Goal: Task Accomplishment & Management: Complete application form

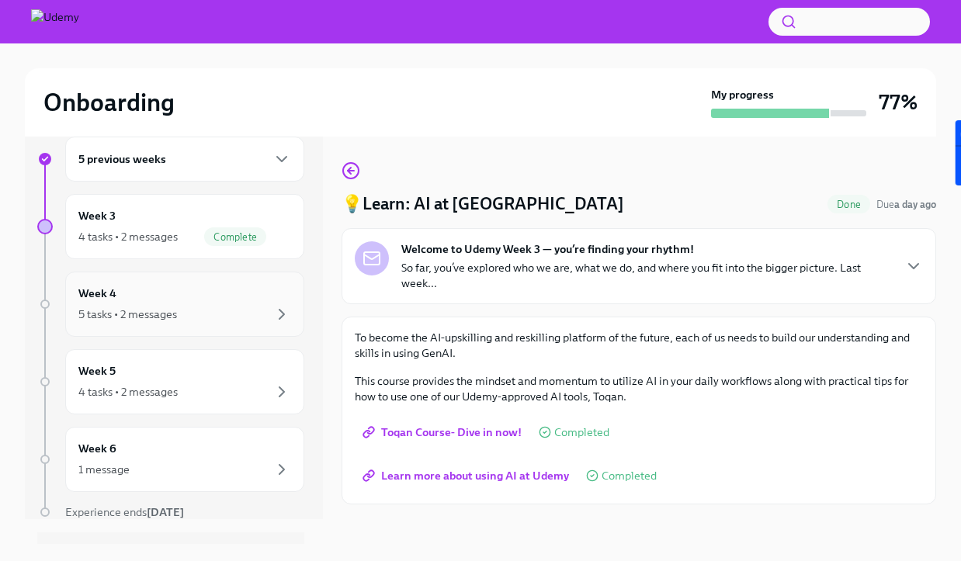
scroll to position [31, 0]
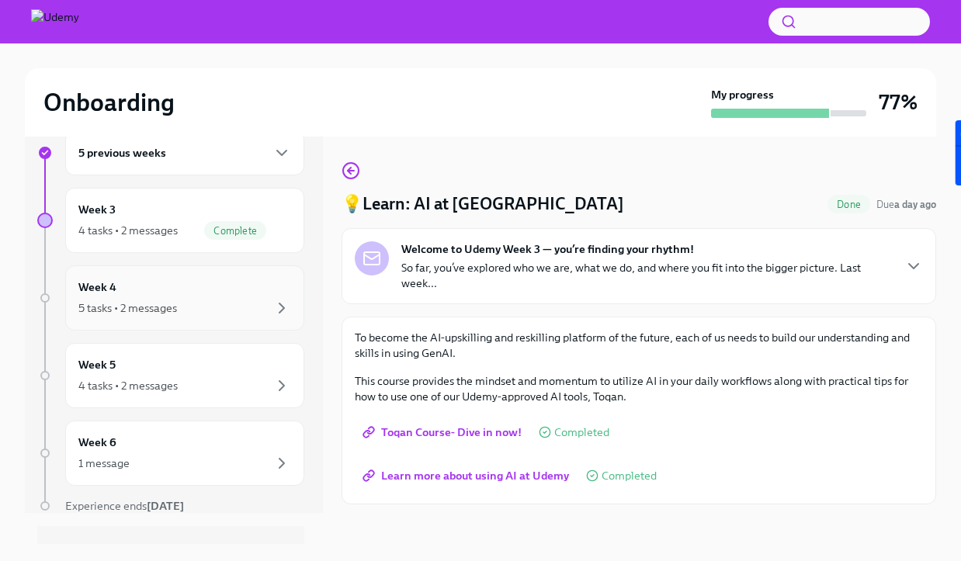
click at [231, 312] on div "5 tasks • 2 messages" at bounding box center [184, 308] width 213 height 19
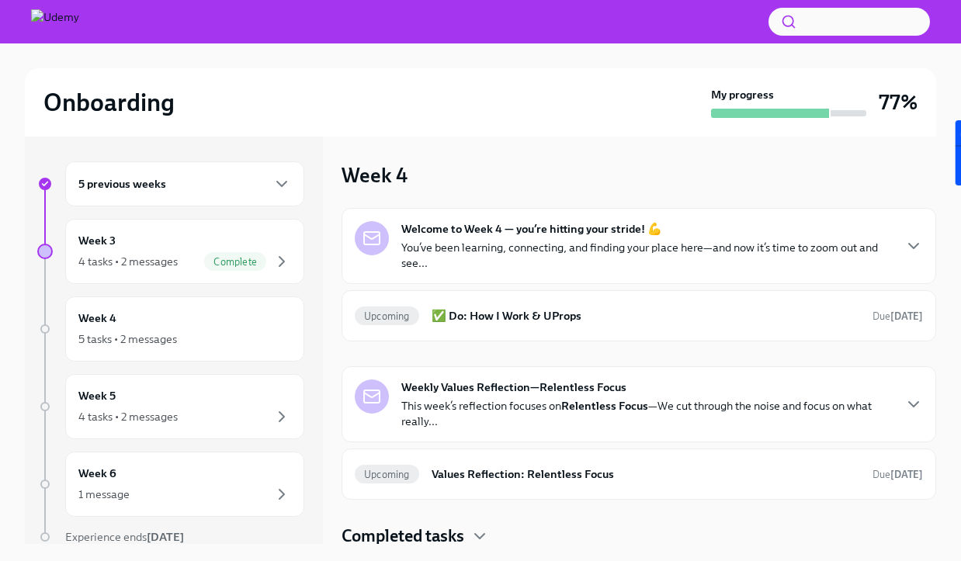
scroll to position [4, 0]
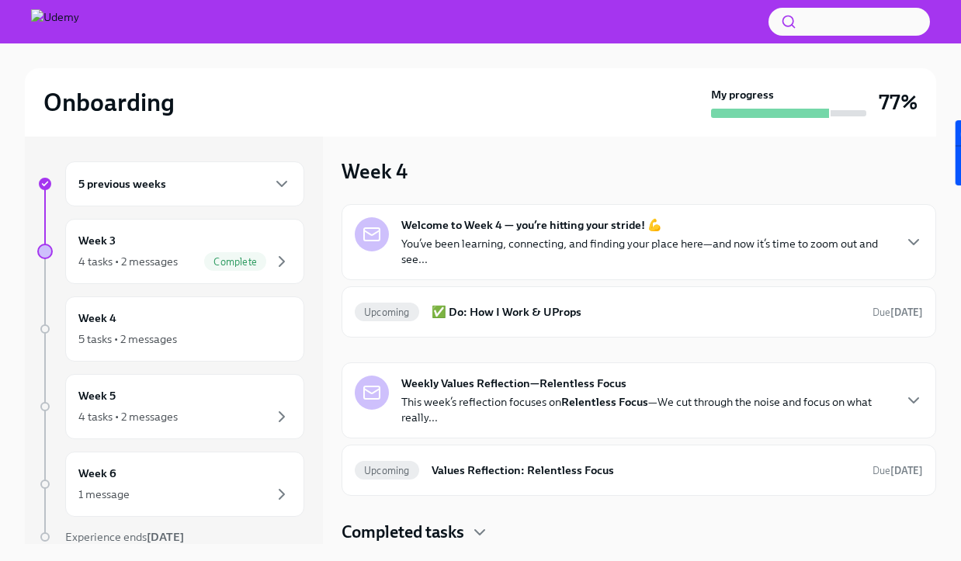
click at [729, 225] on div "Welcome to Week 4 — you’re hitting your stride! 💪 You’ve been learning, connect…" at bounding box center [647, 242] width 491 height 50
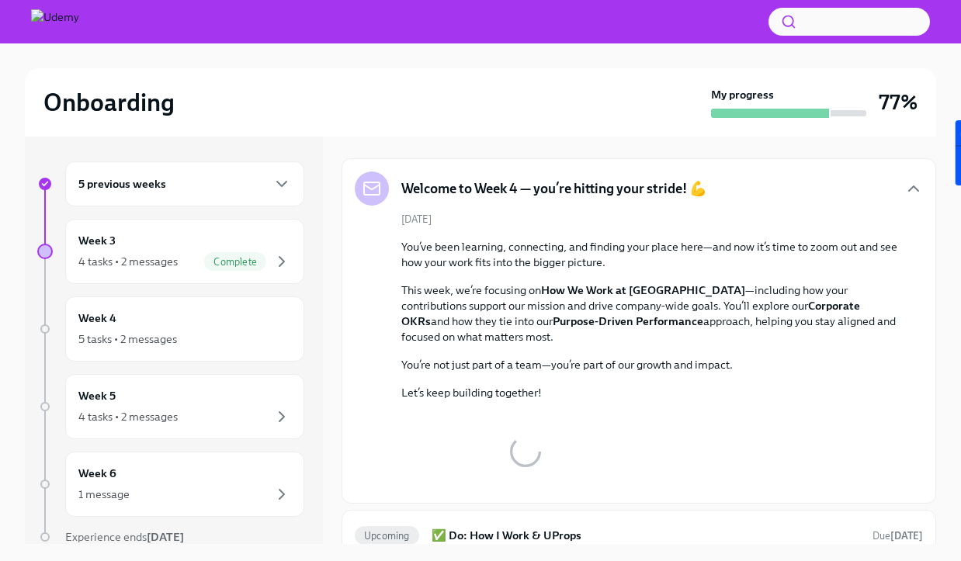
scroll to position [90, 0]
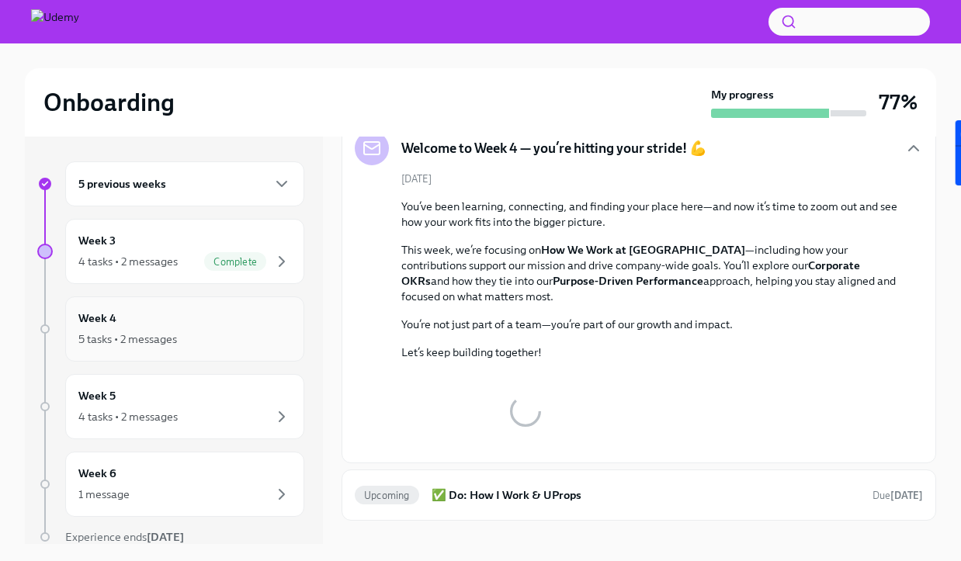
click at [269, 321] on div "Week 4 5 tasks • 2 messages" at bounding box center [184, 329] width 213 height 39
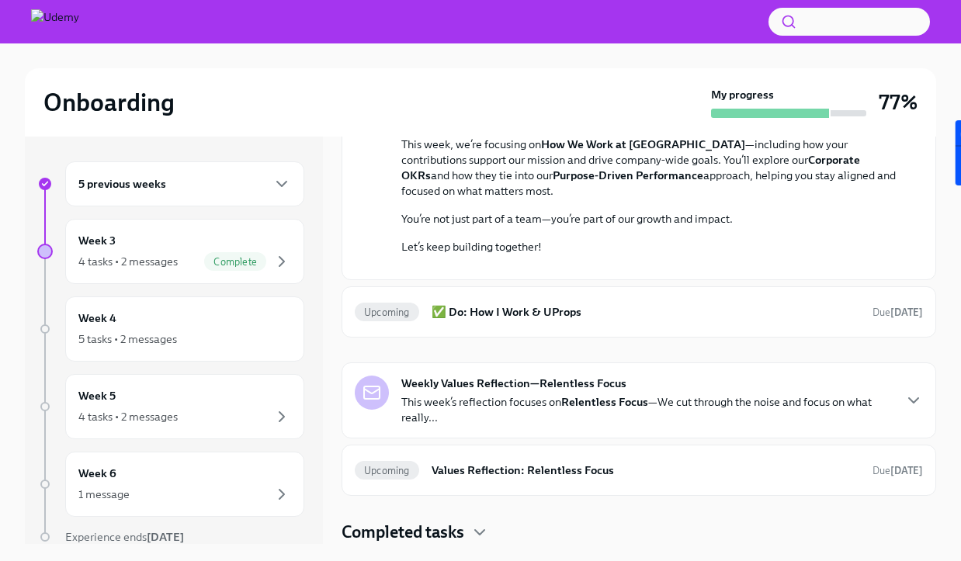
scroll to position [444, 0]
click at [617, 318] on h6 "✅ Do: How I Work & UProps" at bounding box center [646, 312] width 429 height 17
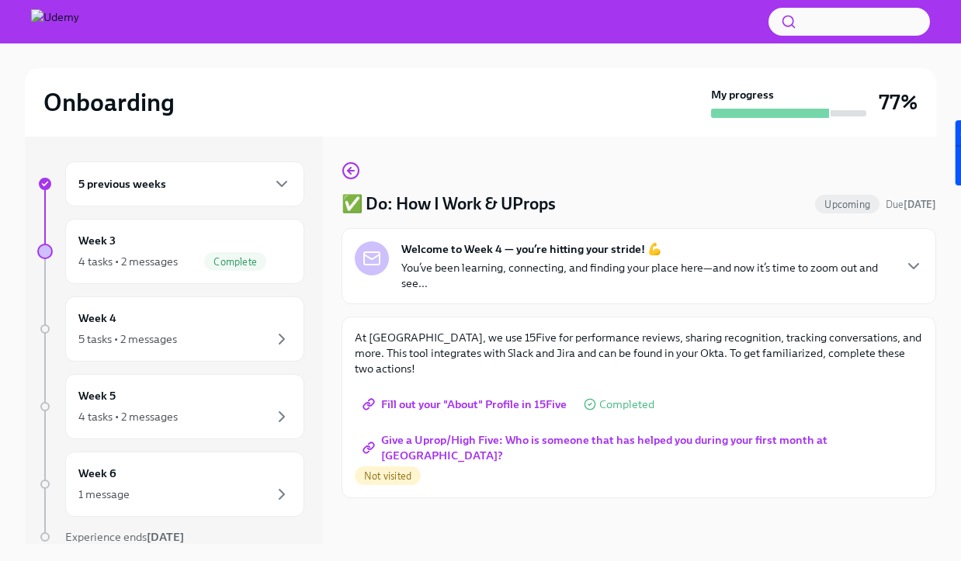
click at [476, 440] on span "Give a Uprop/High Five: Who is someone that has helped you during your first mo…" at bounding box center [639, 448] width 547 height 16
click at [158, 312] on div "Week 4 5 tasks • 2 messages" at bounding box center [184, 329] width 213 height 39
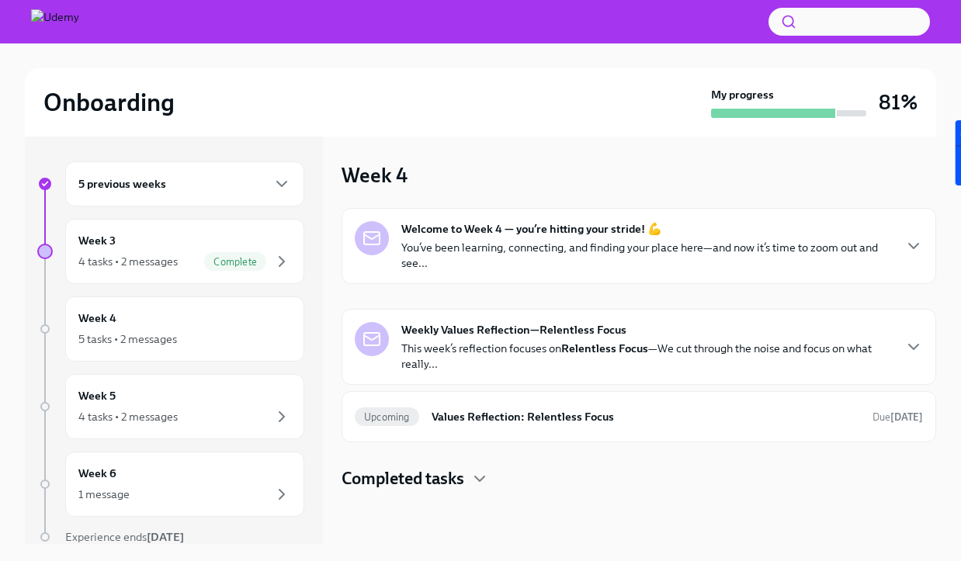
scroll to position [2, 0]
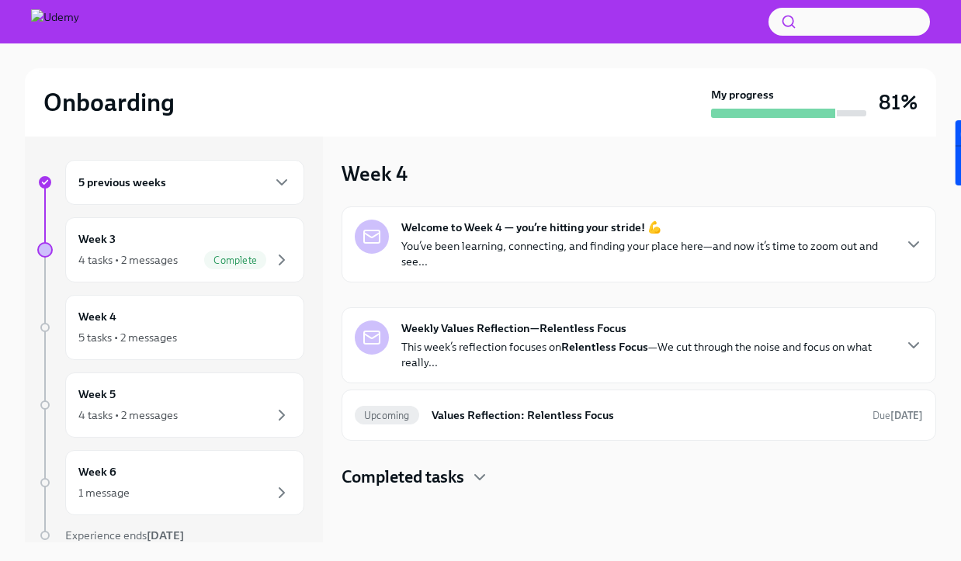
click at [469, 364] on p "This week’s reflection focuses on Relentless Focus —We cut through the noise an…" at bounding box center [647, 354] width 491 height 31
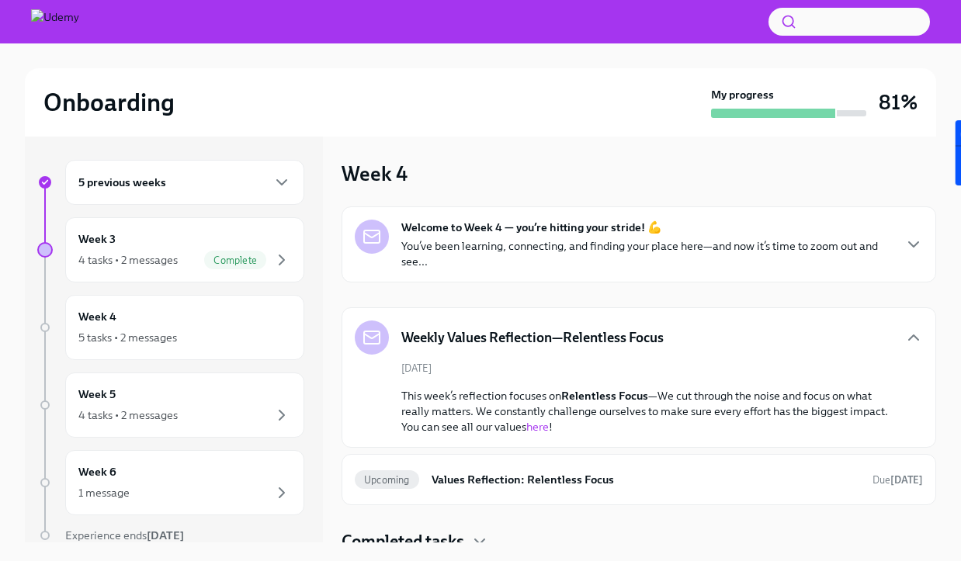
scroll to position [11, 0]
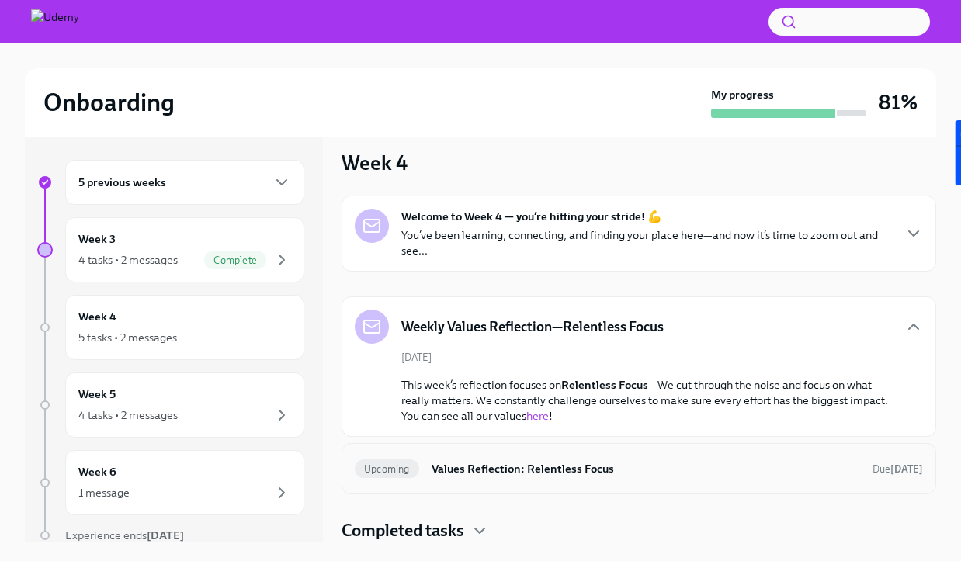
click at [571, 457] on div "Upcoming Values Reflection: Relentless Focus Due in 7 days" at bounding box center [639, 469] width 568 height 25
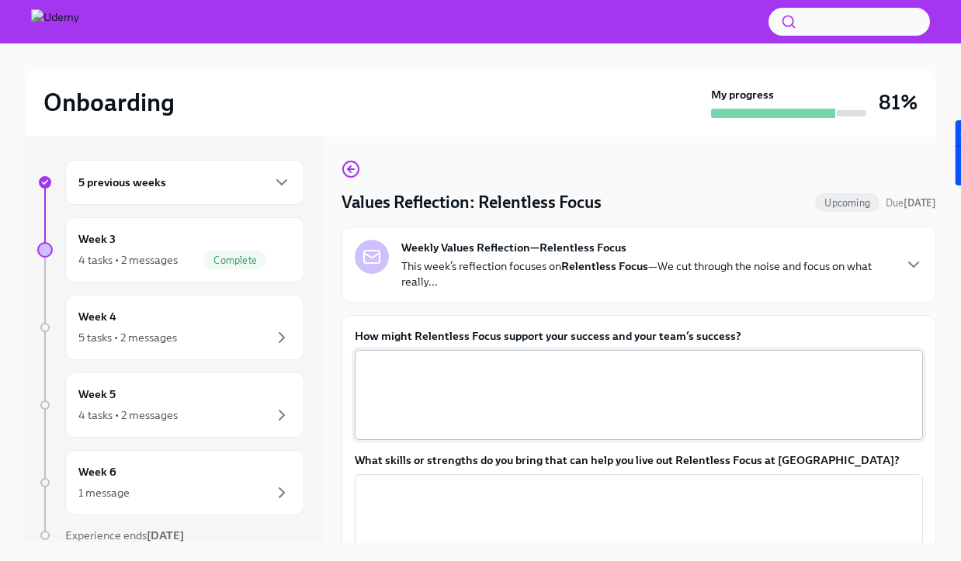
click at [541, 402] on textarea "How might Relentless Focus support your success and your team’s success?" at bounding box center [639, 395] width 550 height 75
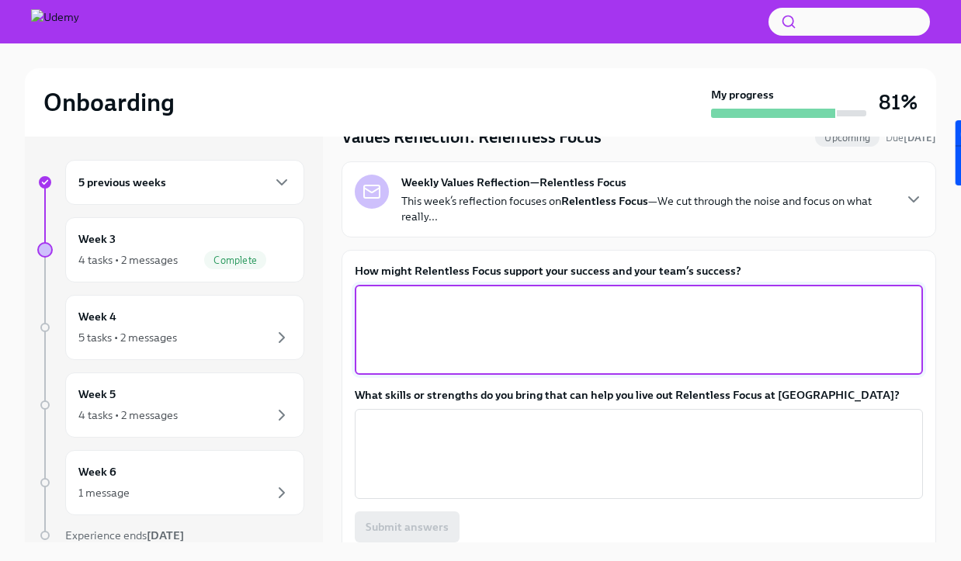
scroll to position [68, 0]
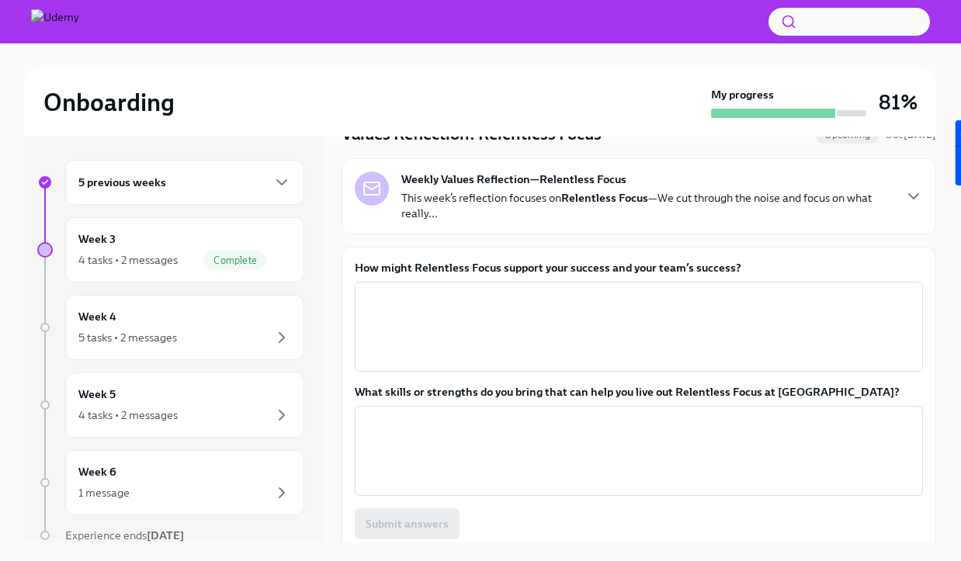
click at [521, 273] on label "How might Relentless Focus support your success and your team’s success?" at bounding box center [639, 268] width 568 height 16
click at [521, 290] on textarea "How might Relentless Focus support your success and your team’s success?" at bounding box center [639, 327] width 550 height 75
click at [521, 273] on label "How might Relentless Focus support your success and your team’s success?" at bounding box center [639, 268] width 568 height 16
click at [521, 290] on textarea "How might Relentless Focus support your success and your team’s success?" at bounding box center [639, 327] width 550 height 75
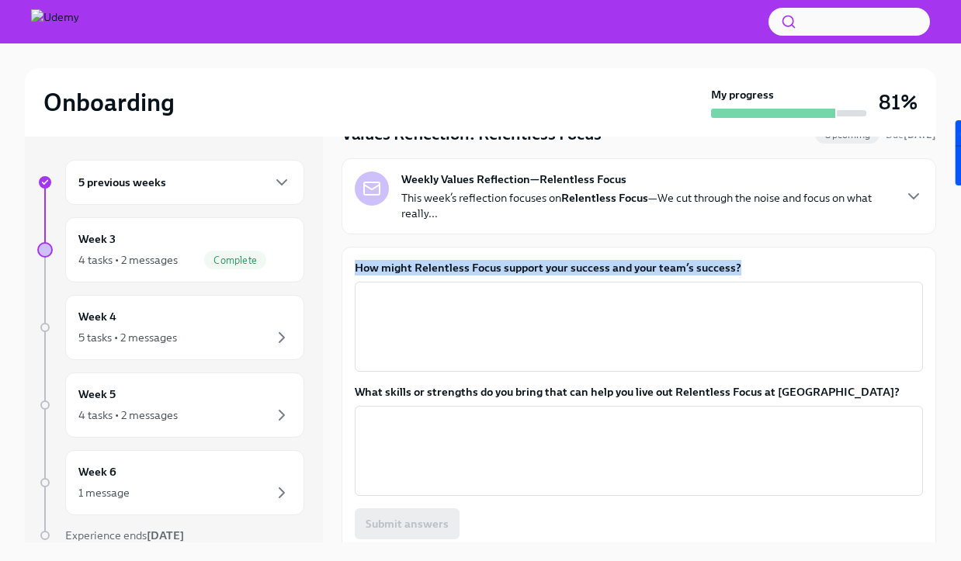
click at [521, 273] on label "How might Relentless Focus support your success and your team’s success?" at bounding box center [639, 268] width 568 height 16
click at [521, 290] on textarea "How might Relentless Focus support your success and your team’s success?" at bounding box center [639, 327] width 550 height 75
copy label "How might Relentless Focus support your success and your team’s success?"
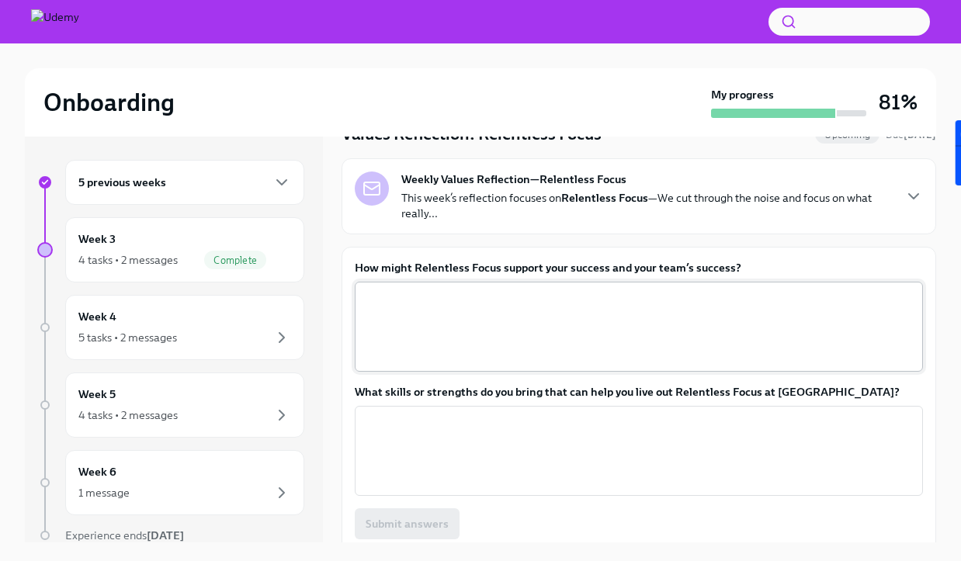
click at [483, 292] on textarea "How might Relentless Focus support your success and your team’s success?" at bounding box center [639, 327] width 550 height 75
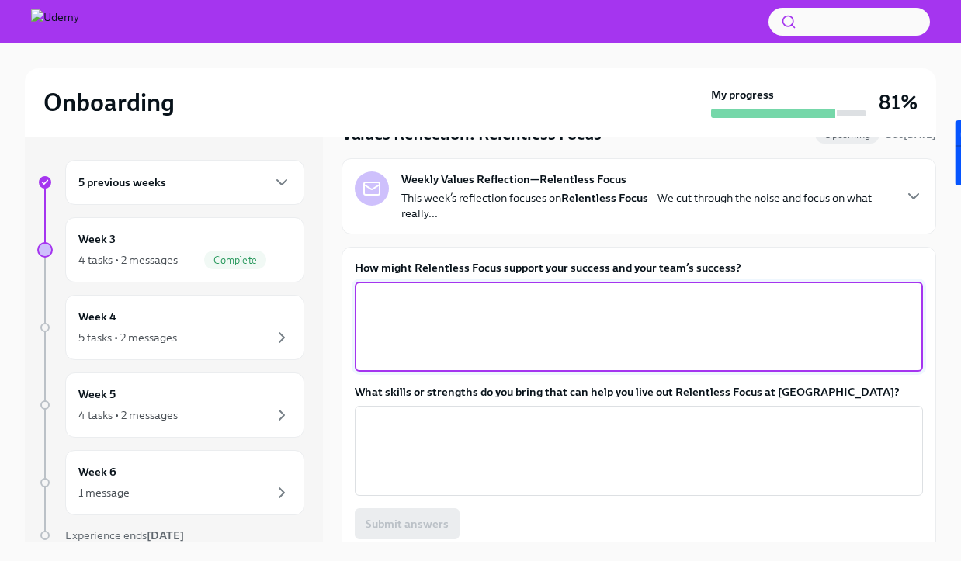
paste textarea "Relentless Focus supports my success by helping me prioritize the activities th…"
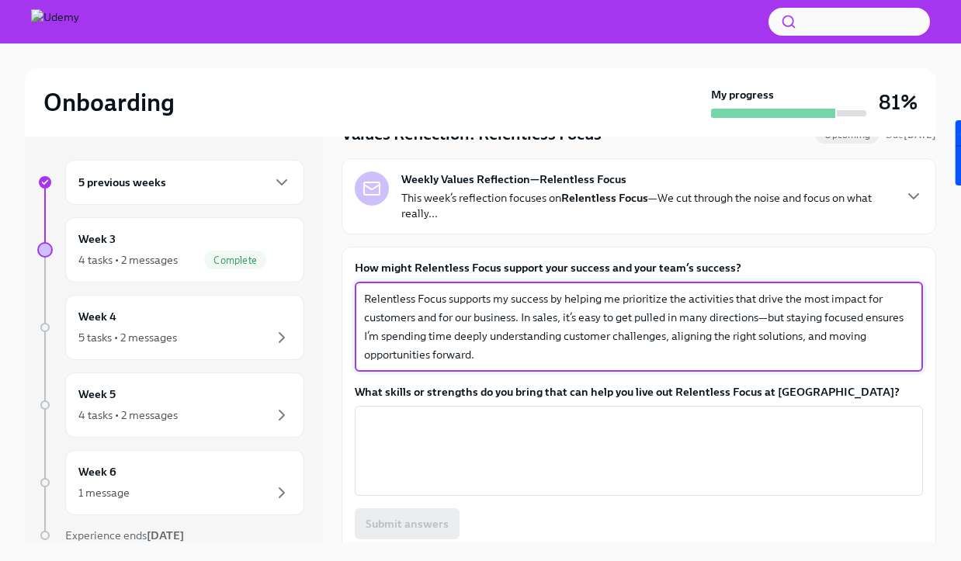
click at [461, 315] on textarea "Relentless Focus supports my success by helping me prioritize the activities th…" at bounding box center [639, 327] width 550 height 75
click at [512, 316] on textarea "Relentless Focus supports my success by helping me prioritize the activities th…" at bounding box center [639, 327] width 550 height 75
click at [544, 360] on textarea "Relentless Focus supports my success by helping me prioritize the activities th…" at bounding box center [639, 327] width 550 height 75
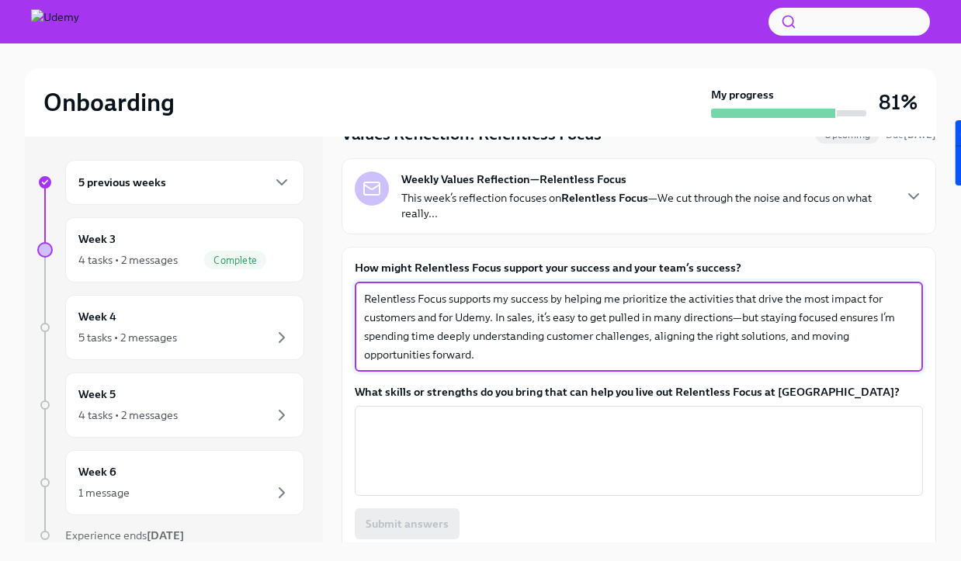
click at [735, 314] on textarea "Relentless Focus supports my success by helping me prioritize the activities th…" at bounding box center [639, 327] width 550 height 75
click at [808, 368] on div "Relentless Focus supports my success by helping me prioritize the activities th…" at bounding box center [639, 327] width 568 height 90
click at [453, 335] on textarea "Relentless Focus supports my success by helping me prioritize the activities th…" at bounding box center [639, 327] width 550 height 75
type textarea "Relentless Focus supports my success by helping me prioritize the activities th…"
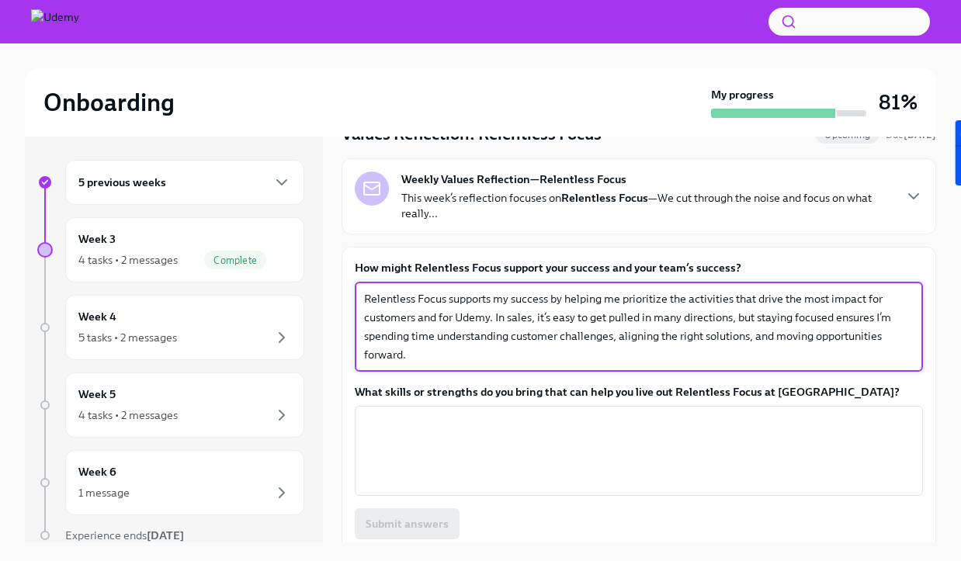
click at [466, 366] on div "Relentless Focus supports my success by helping me prioritize the activities th…" at bounding box center [639, 327] width 568 height 90
click at [461, 347] on textarea "Relentless Focus supports my success by helping me prioritize the activities th…" at bounding box center [639, 327] width 550 height 75
click at [467, 402] on div "What skills or strengths do you bring that can help you live out Relentless Foc…" at bounding box center [639, 440] width 568 height 112
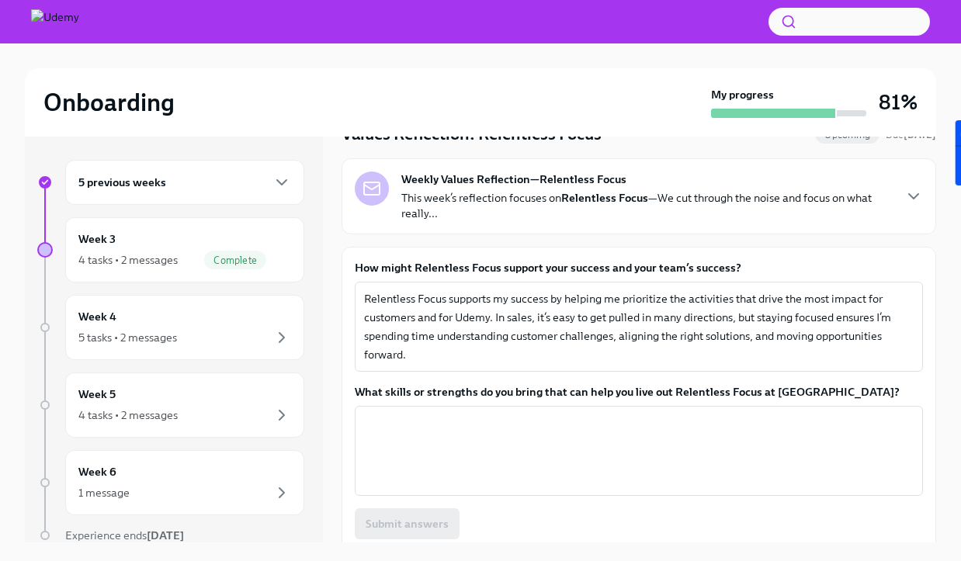
click at [482, 395] on label "What skills or strengths do you bring that can help you live out Relentless Foc…" at bounding box center [639, 392] width 568 height 16
click at [482, 414] on textarea "What skills or strengths do you bring that can help you live out Relentless Foc…" at bounding box center [639, 451] width 550 height 75
click at [482, 395] on label "What skills or strengths do you bring that can help you live out Relentless Foc…" at bounding box center [639, 392] width 568 height 16
click at [482, 414] on textarea "What skills or strengths do you bring that can help you live out Relentless Foc…" at bounding box center [639, 451] width 550 height 75
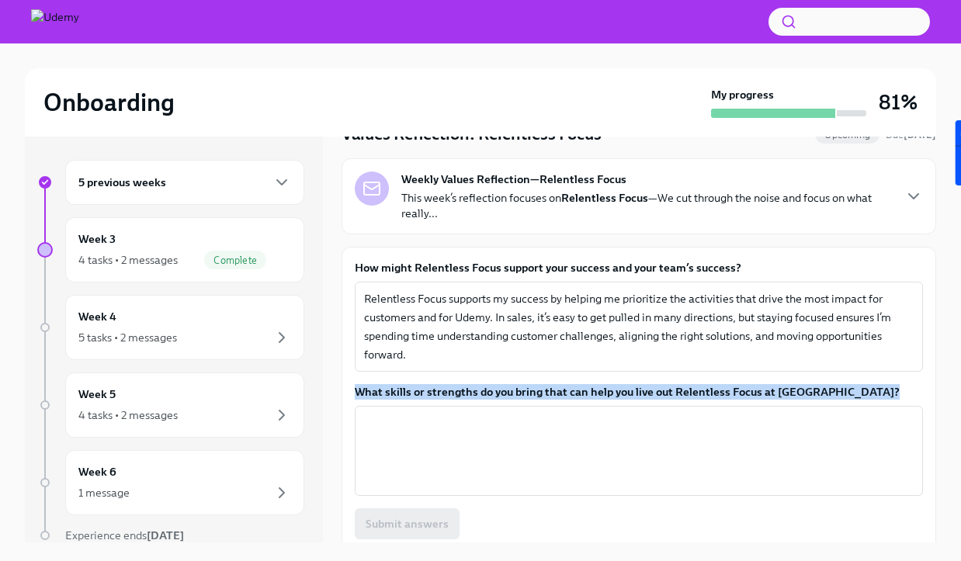
click at [482, 395] on label "What skills or strengths do you bring that can help you live out Relentless Foc…" at bounding box center [639, 392] width 568 height 16
click at [482, 414] on textarea "What skills or strengths do you bring that can help you live out Relentless Foc…" at bounding box center [639, 451] width 550 height 75
copy label "What skills or strengths do you bring that can help you live out Relentless Foc…"
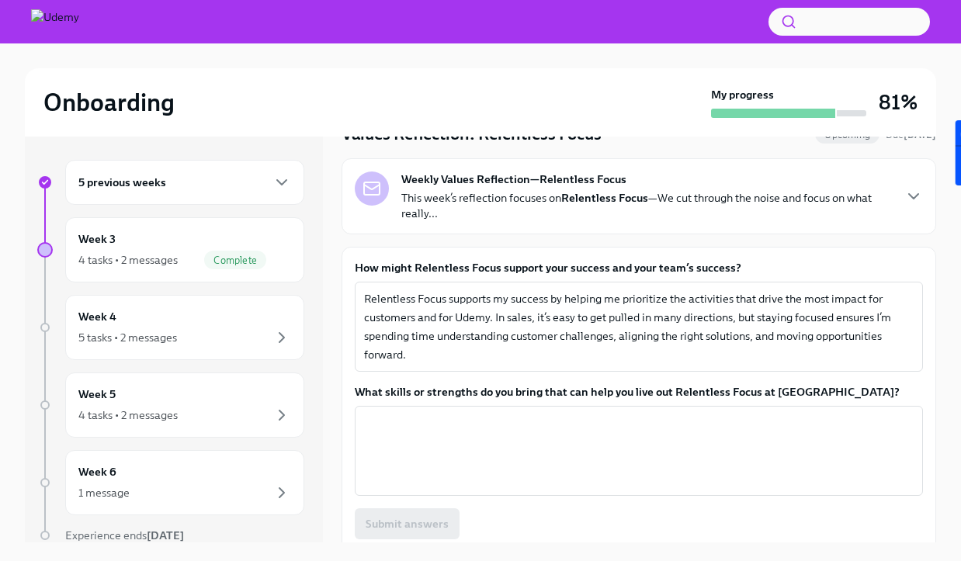
click at [430, 404] on div "What skills or strengths do you bring that can help you live out Relentless Foc…" at bounding box center [639, 440] width 568 height 112
click at [419, 420] on textarea "What skills or strengths do you bring that can help you live out Relentless Foc…" at bounding box center [639, 451] width 550 height 75
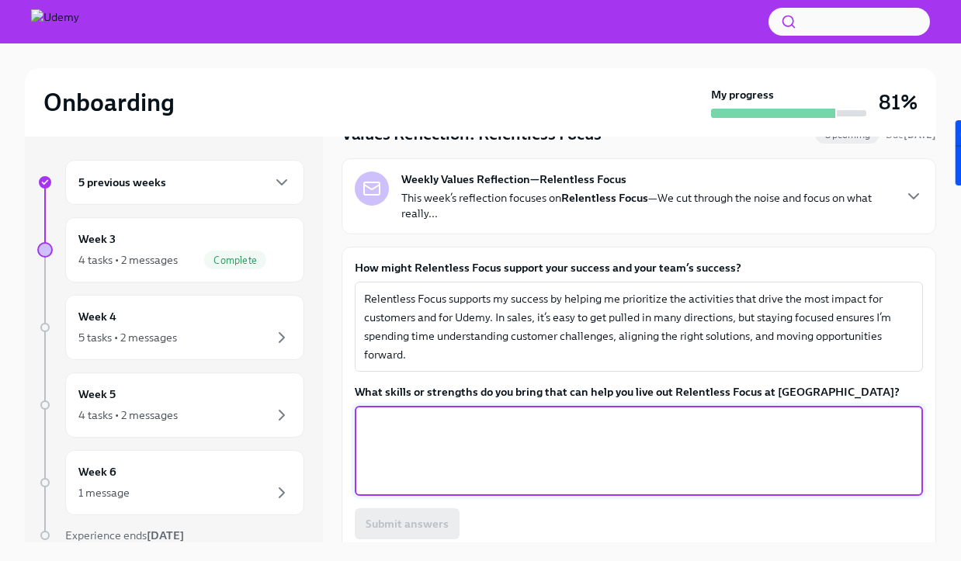
paste textarea "I like to stay organized with my pipeline and my day so I can focus my energy o…"
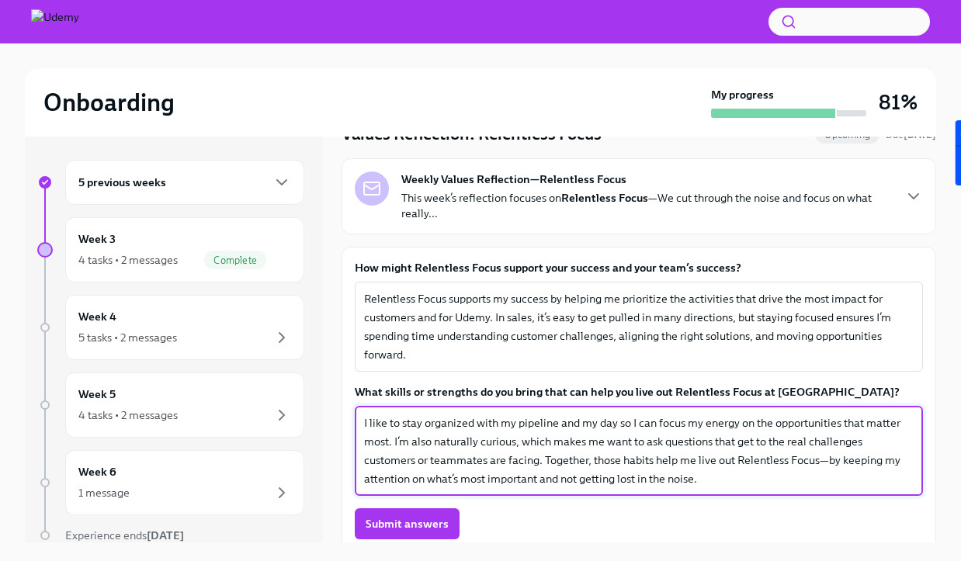
drag, startPoint x: 617, startPoint y: 461, endPoint x: 551, endPoint y: 462, distance: 66.0
click at [551, 462] on textarea "I like to stay organized with my pipeline and my day so I can focus my energy o…" at bounding box center [639, 451] width 550 height 75
click at [775, 464] on textarea "I like to stay organized with my pipeline and my day so I can focus my energy o…" at bounding box center [639, 451] width 550 height 75
type textarea "I like to stay organized with my pipeline and my day so I can focus my energy o…"
click at [426, 516] on button "Submit answers" at bounding box center [407, 524] width 105 height 31
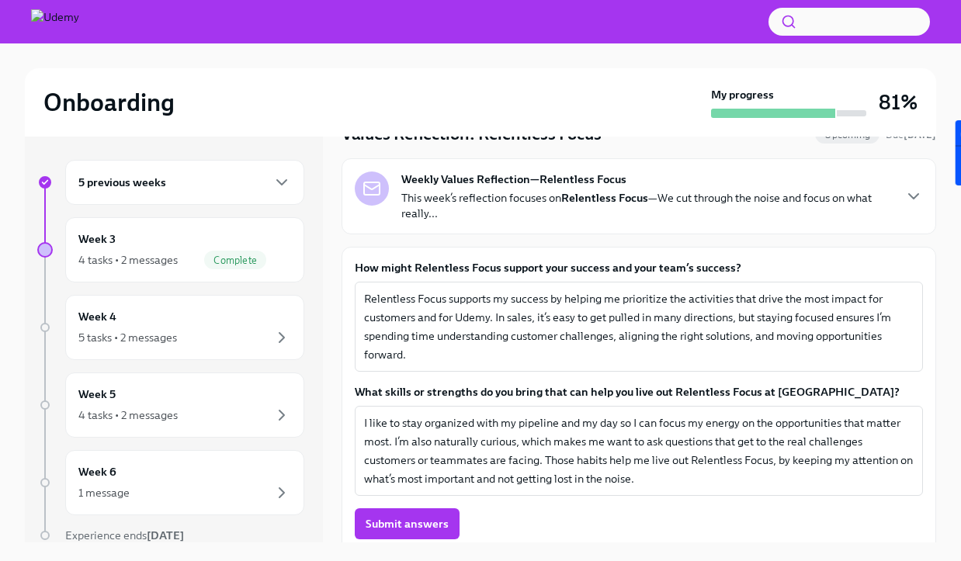
scroll to position [122, 0]
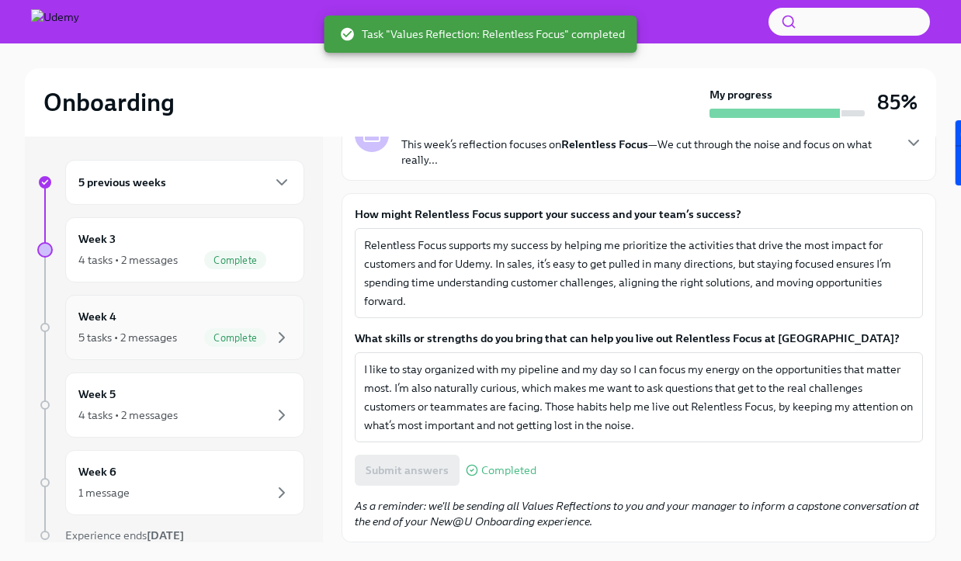
click at [190, 319] on div "Week 4 5 tasks • 2 messages Complete" at bounding box center [184, 327] width 213 height 39
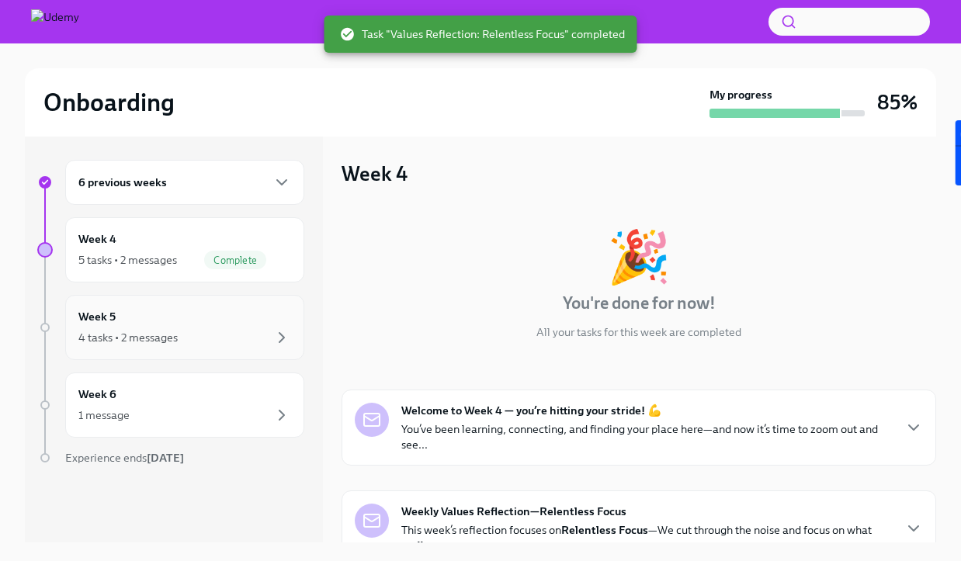
click at [186, 325] on div "Week 5 4 tasks • 2 messages" at bounding box center [184, 327] width 213 height 39
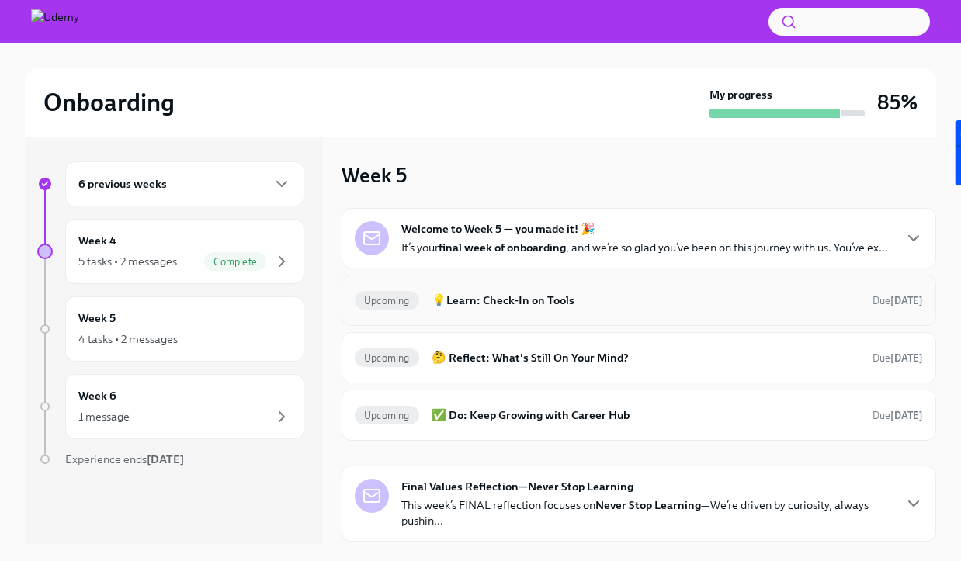
click at [538, 298] on h6 "💡Learn: Check-In on Tools" at bounding box center [646, 300] width 429 height 17
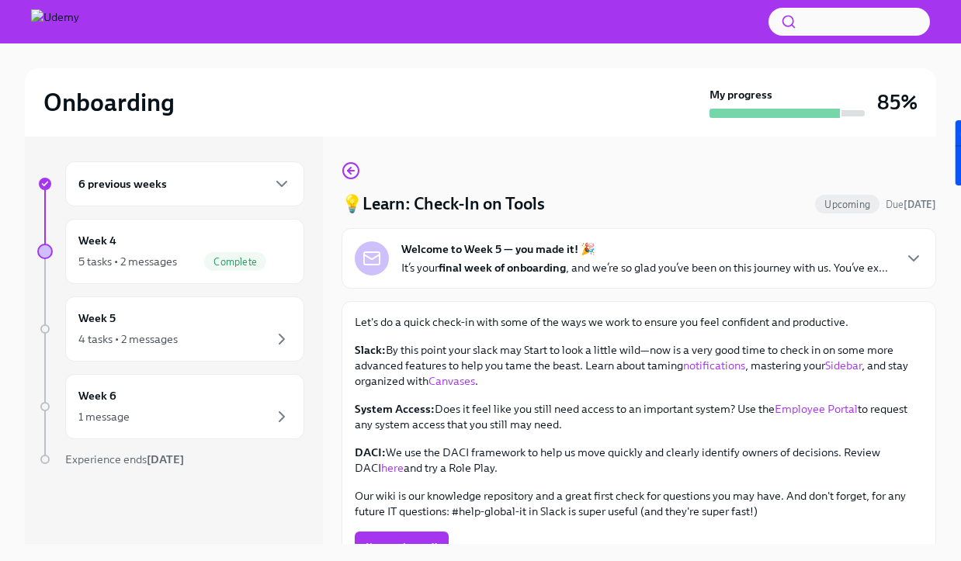
scroll to position [32, 0]
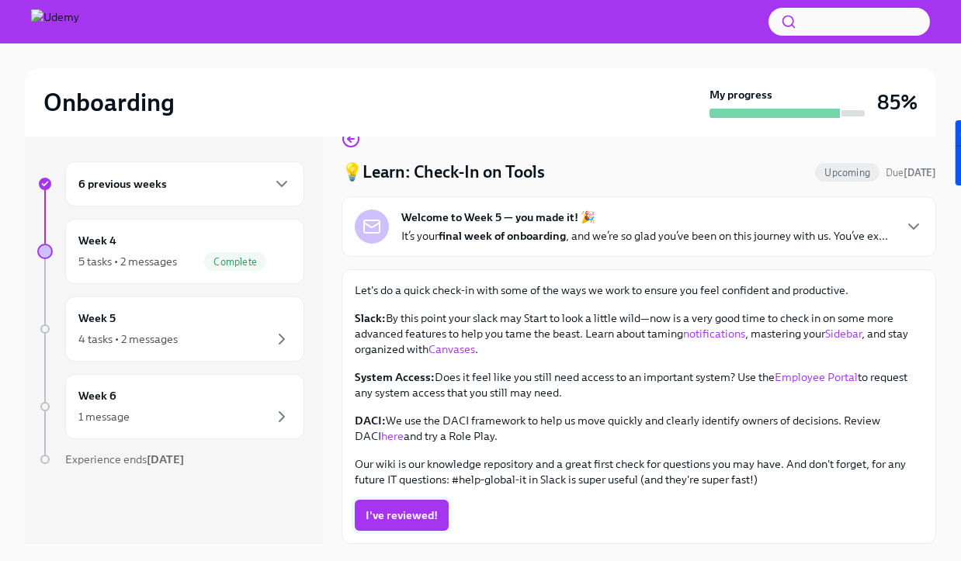
click at [413, 516] on span "I've reviewed!" at bounding box center [402, 516] width 72 height 16
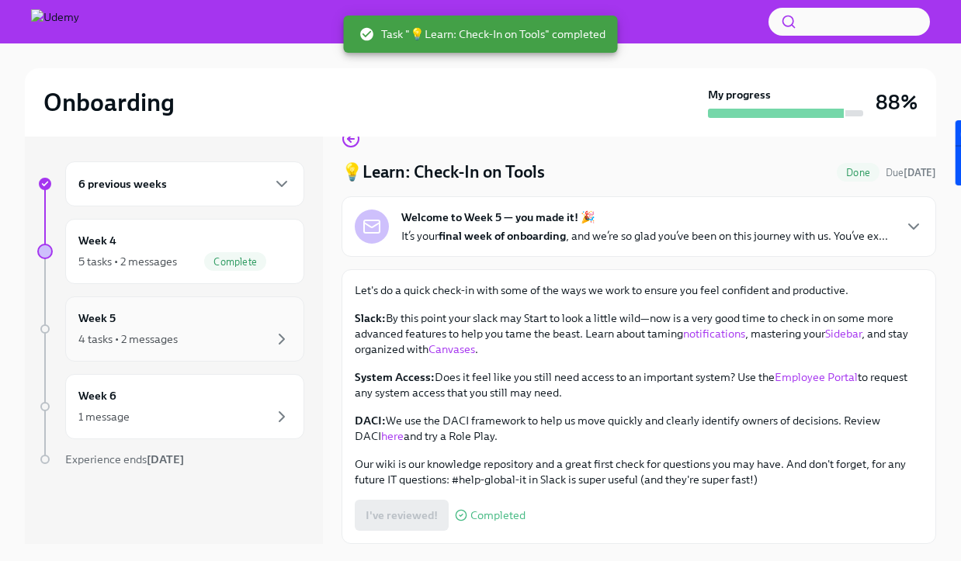
click at [217, 339] on div "4 tasks • 2 messages" at bounding box center [184, 339] width 213 height 19
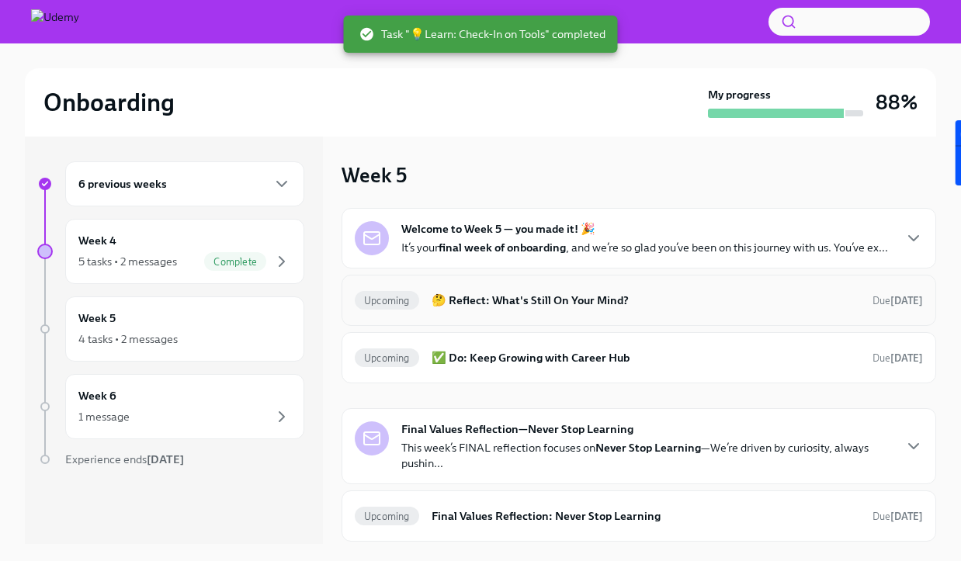
click at [574, 295] on h6 "🤔 Reflect: What's Still On Your Mind?" at bounding box center [646, 300] width 429 height 17
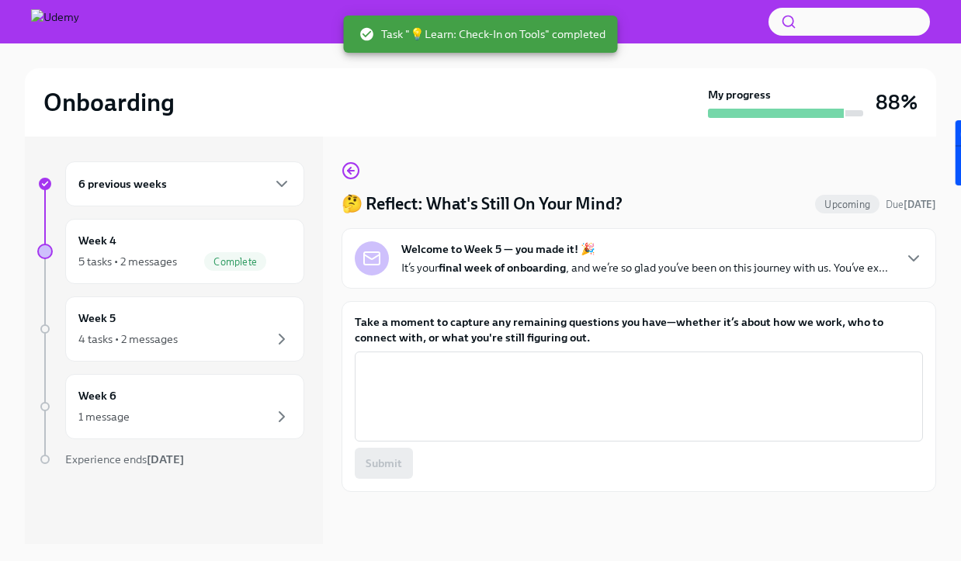
click at [518, 335] on label "Take a moment to capture any remaining questions you have—whether it’s about ho…" at bounding box center [639, 330] width 568 height 31
click at [518, 360] on textarea "Take a moment to capture any remaining questions you have—whether it’s about ho…" at bounding box center [639, 397] width 550 height 75
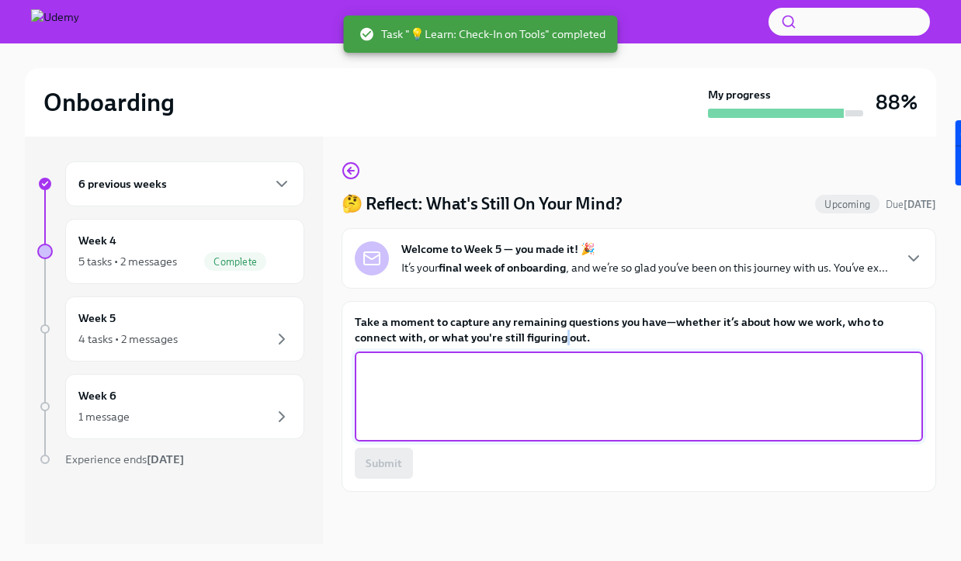
click at [518, 335] on label "Take a moment to capture any remaining questions you have—whether it’s about ho…" at bounding box center [639, 330] width 568 height 31
click at [518, 360] on textarea "Take a moment to capture any remaining questions you have—whether it’s about ho…" at bounding box center [639, 397] width 550 height 75
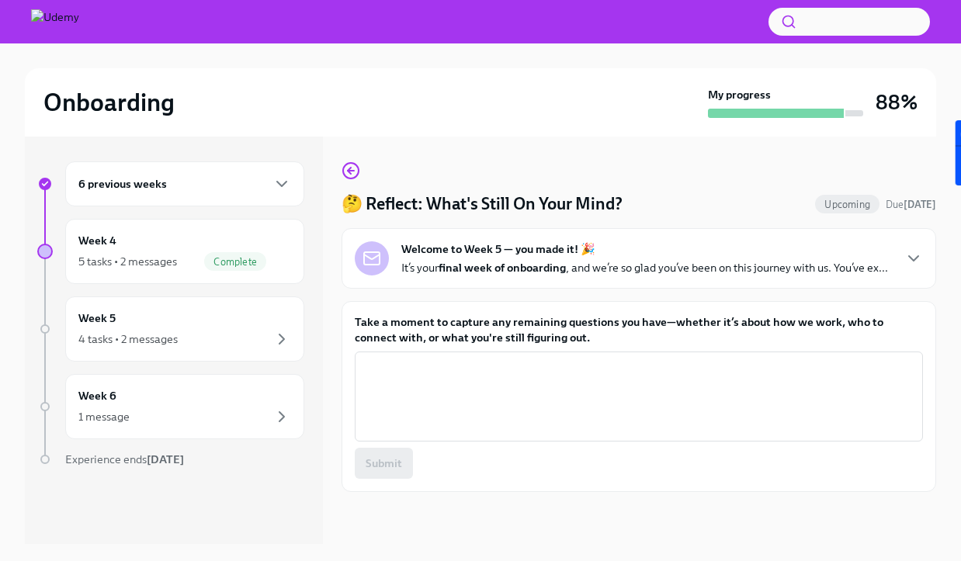
click at [507, 316] on label "Take a moment to capture any remaining questions you have—whether it’s about ho…" at bounding box center [639, 330] width 568 height 31
click at [507, 360] on textarea "Take a moment to capture any remaining questions you have—whether it’s about ho…" at bounding box center [639, 397] width 550 height 75
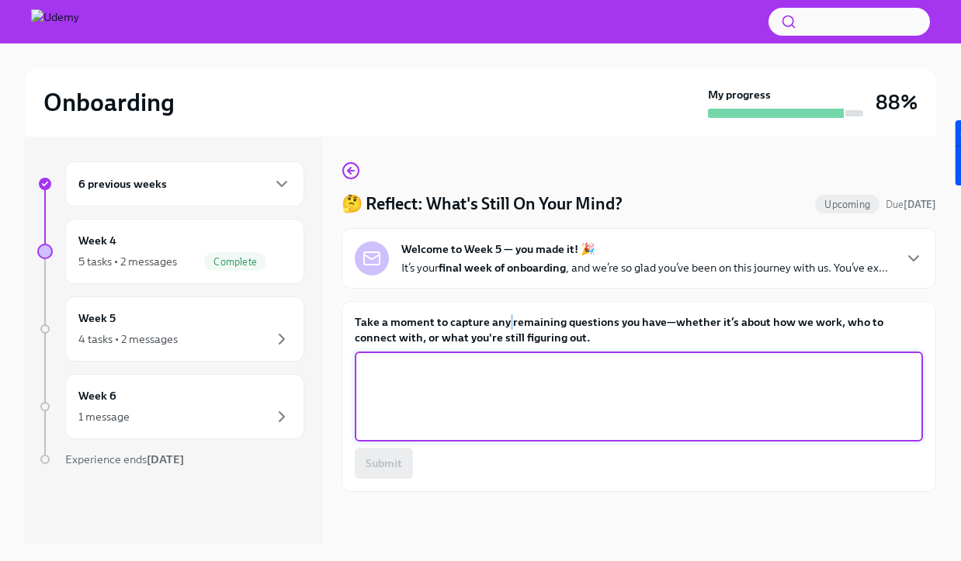
click at [507, 316] on label "Take a moment to capture any remaining questions you have—whether it’s about ho…" at bounding box center [639, 330] width 568 height 31
click at [507, 360] on textarea "Take a moment to capture any remaining questions you have—whether it’s about ho…" at bounding box center [639, 397] width 550 height 75
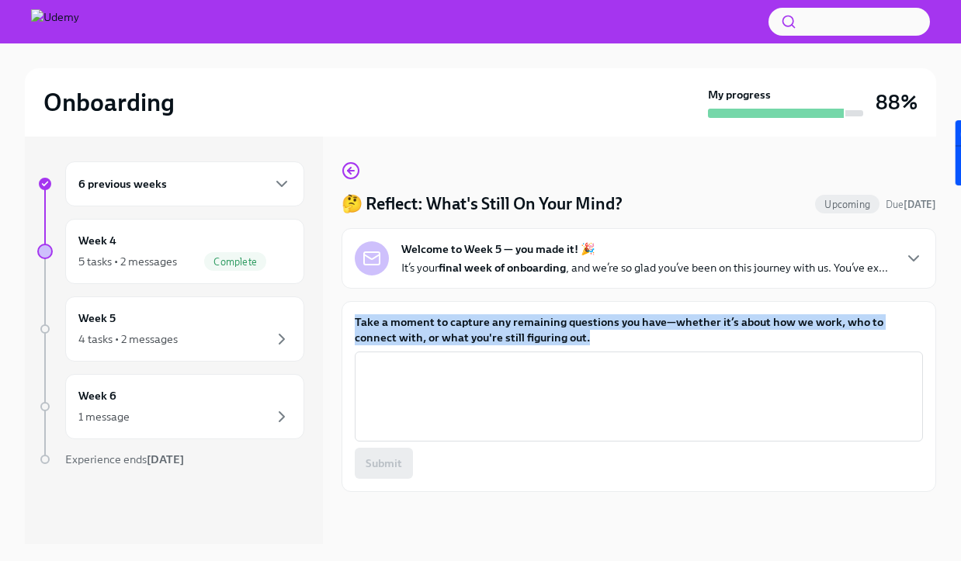
click at [507, 316] on label "Take a moment to capture any remaining questions you have—whether it’s about ho…" at bounding box center [639, 330] width 568 height 31
click at [507, 360] on textarea "Take a moment to capture any remaining questions you have—whether it’s about ho…" at bounding box center [639, 397] width 550 height 75
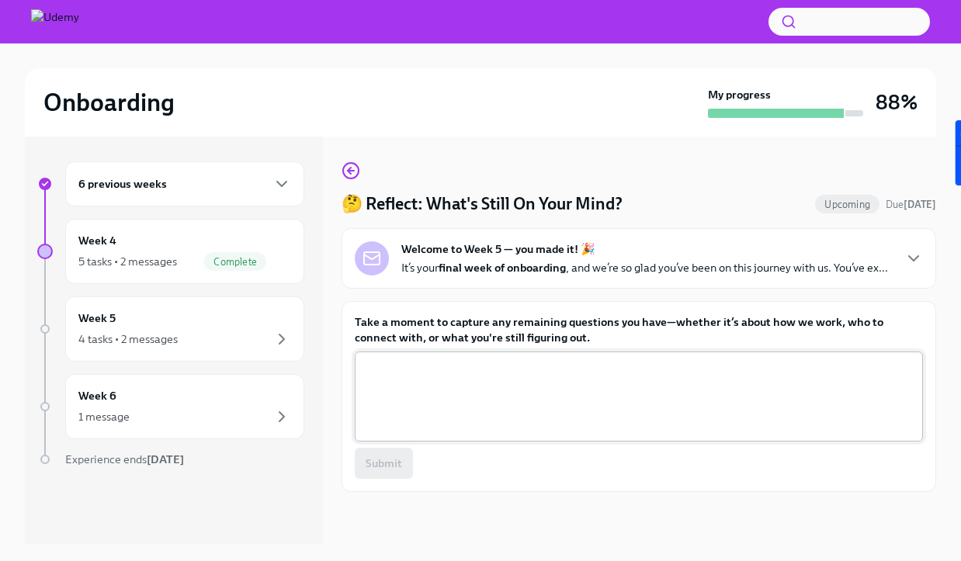
click at [440, 374] on textarea "Take a moment to capture any remaining questions you have—whether it’s about ho…" at bounding box center [639, 397] width 550 height 75
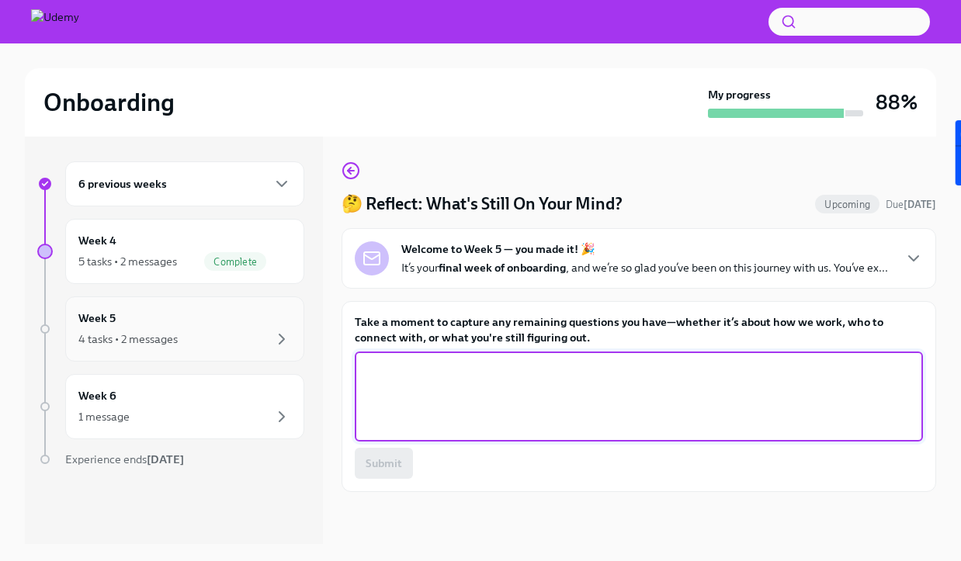
click at [188, 337] on div "4 tasks • 2 messages" at bounding box center [184, 339] width 213 height 19
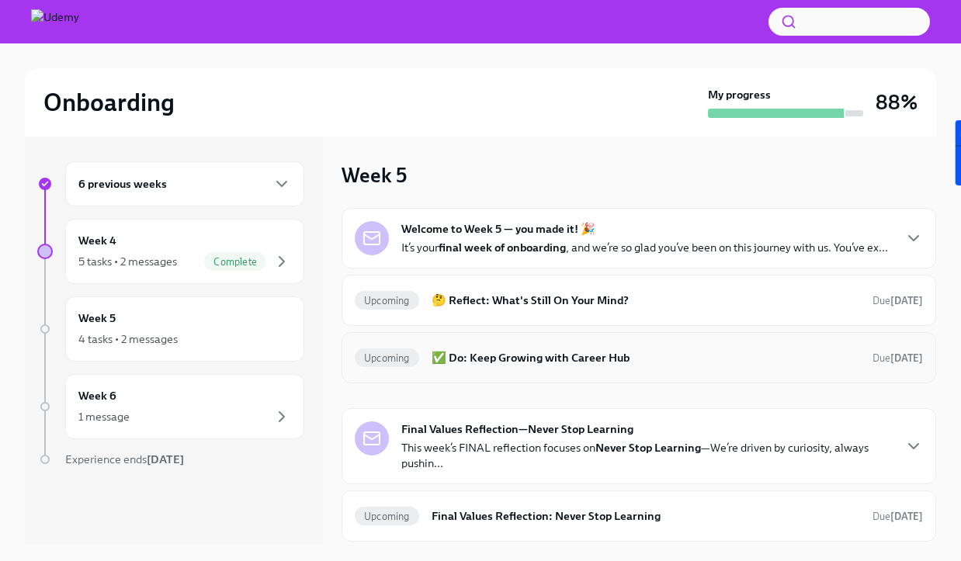
click at [548, 353] on h6 "✅ Do: Keep Growing with Career Hub" at bounding box center [646, 357] width 429 height 17
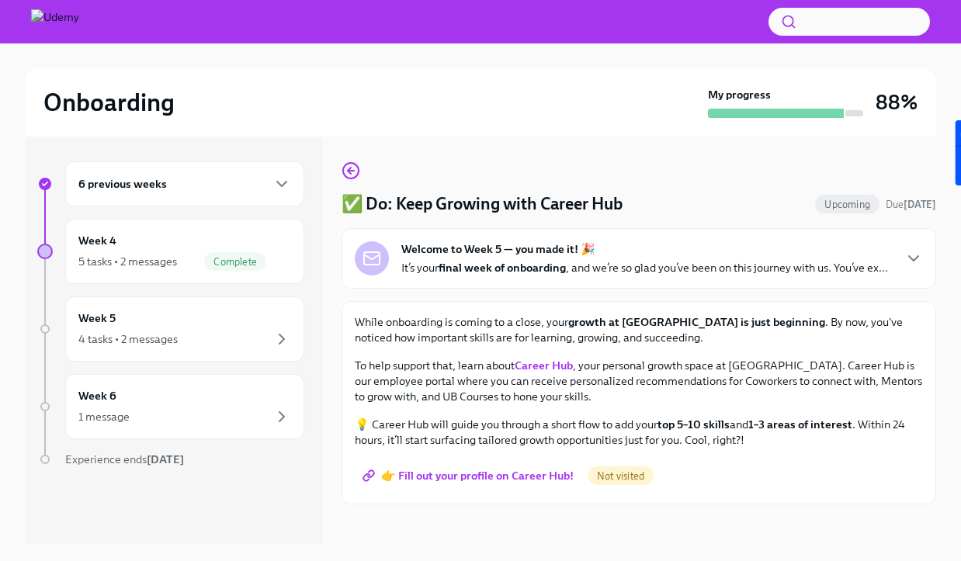
scroll to position [26, 0]
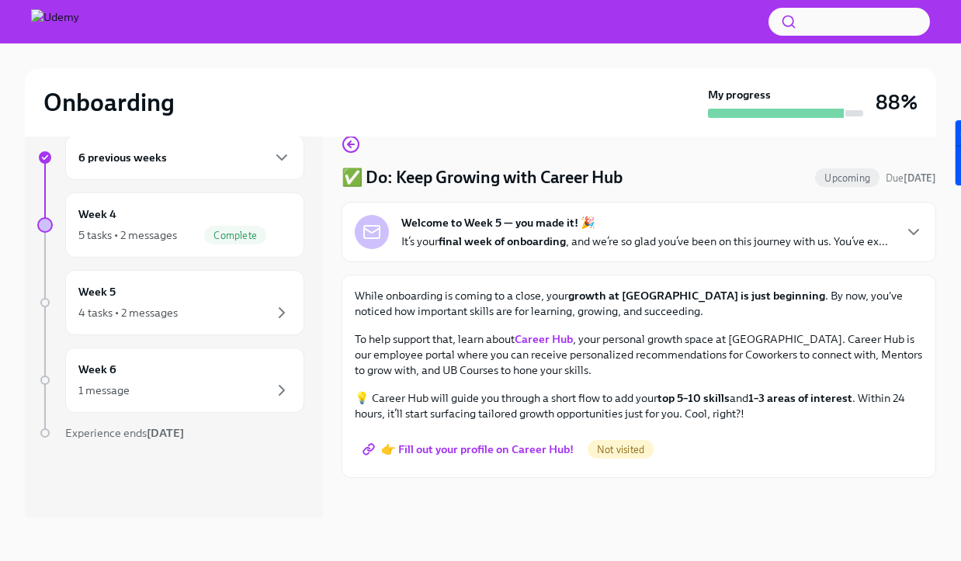
click at [490, 449] on span "👉 Fill out your profile on Career Hub!" at bounding box center [470, 450] width 208 height 16
click at [186, 310] on div "4 tasks • 2 messages" at bounding box center [184, 313] width 213 height 19
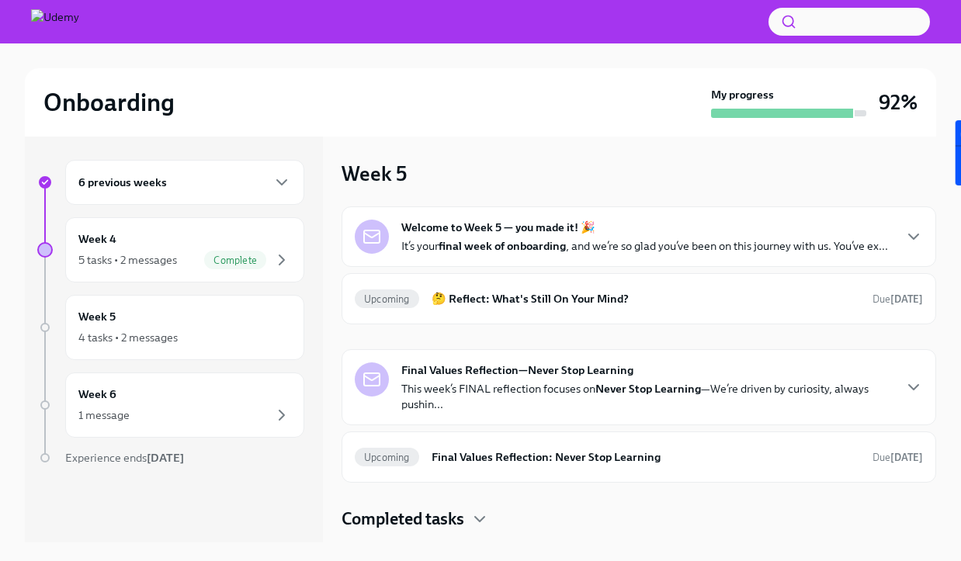
click at [629, 377] on strong "Final Values Reflection—Never Stop Learning" at bounding box center [518, 371] width 232 height 16
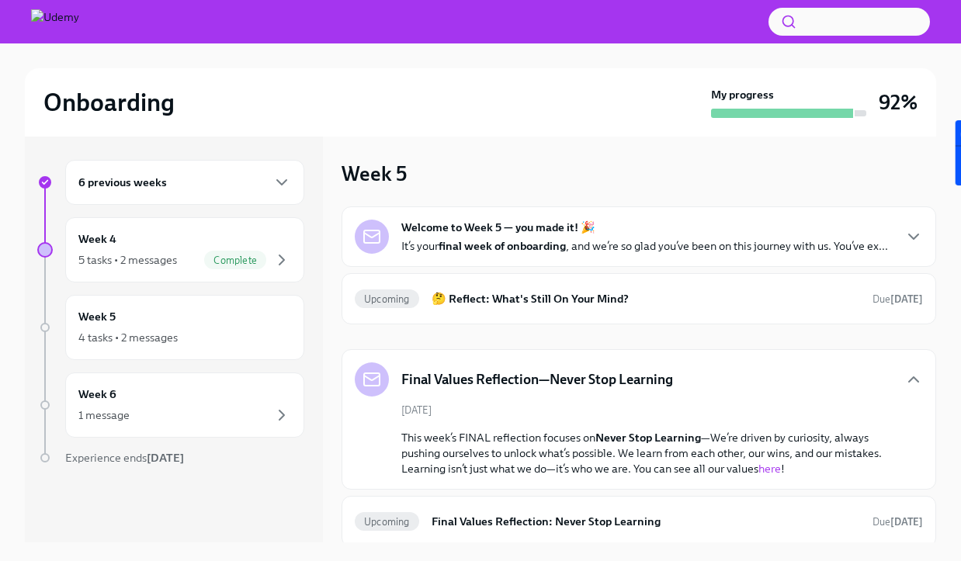
click at [629, 377] on h5 "Final Values Reflection—Never Stop Learning" at bounding box center [538, 379] width 272 height 19
click at [765, 362] on div "Final Values Reflection—Never Stop Learning August 29th This week’s FINAL refle…" at bounding box center [639, 419] width 595 height 141
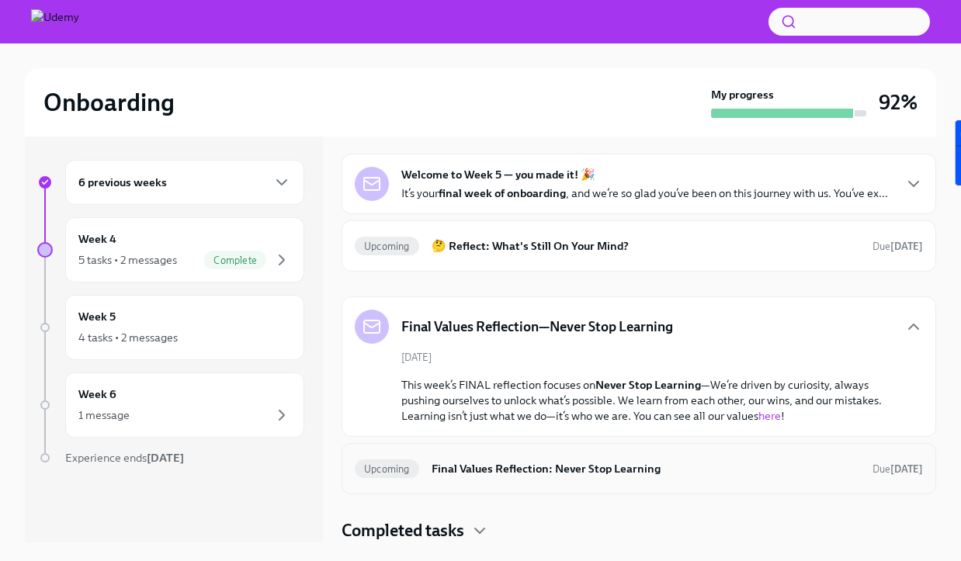
click at [725, 471] on h6 "Final Values Reflection: Never Stop Learning" at bounding box center [646, 469] width 429 height 17
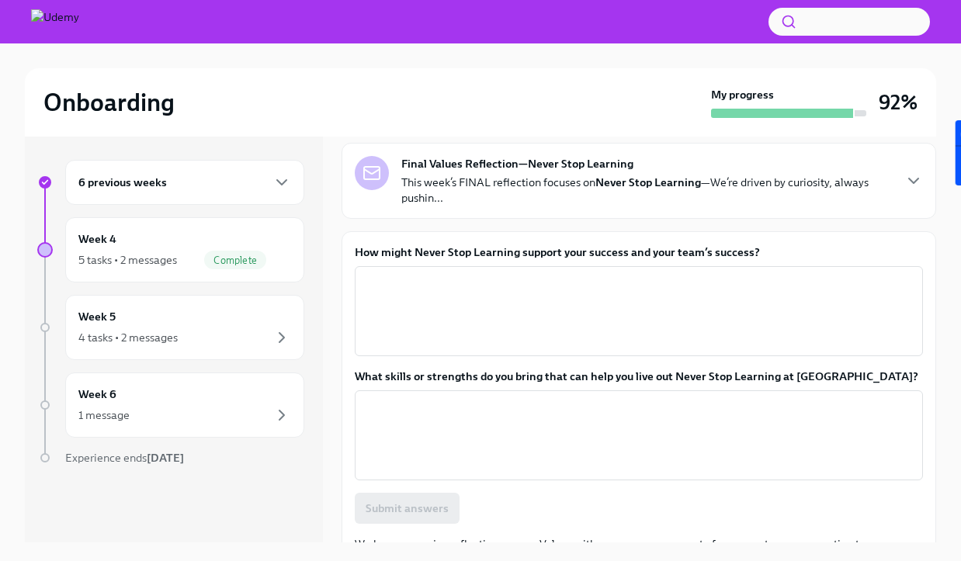
scroll to position [97, 0]
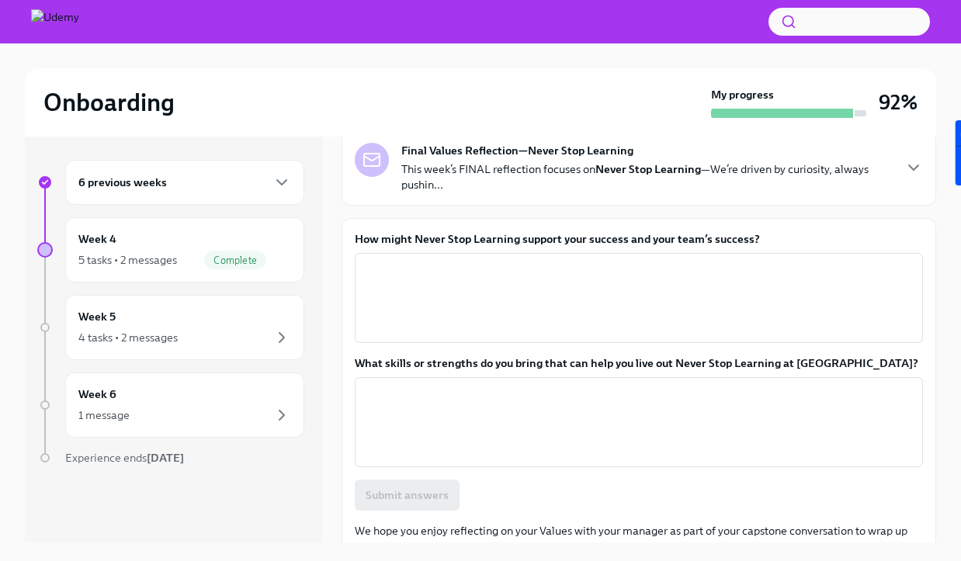
click at [525, 242] on label "How might Never Stop Learning support your success and your team’s success?" at bounding box center [639, 239] width 568 height 16
click at [525, 261] on textarea "How might Never Stop Learning support your success and your team’s success?" at bounding box center [639, 298] width 550 height 75
click at [525, 242] on label "How might Never Stop Learning support your success and your team’s success?" at bounding box center [639, 239] width 568 height 16
click at [525, 261] on textarea "How might Never Stop Learning support your success and your team’s success?" at bounding box center [639, 298] width 550 height 75
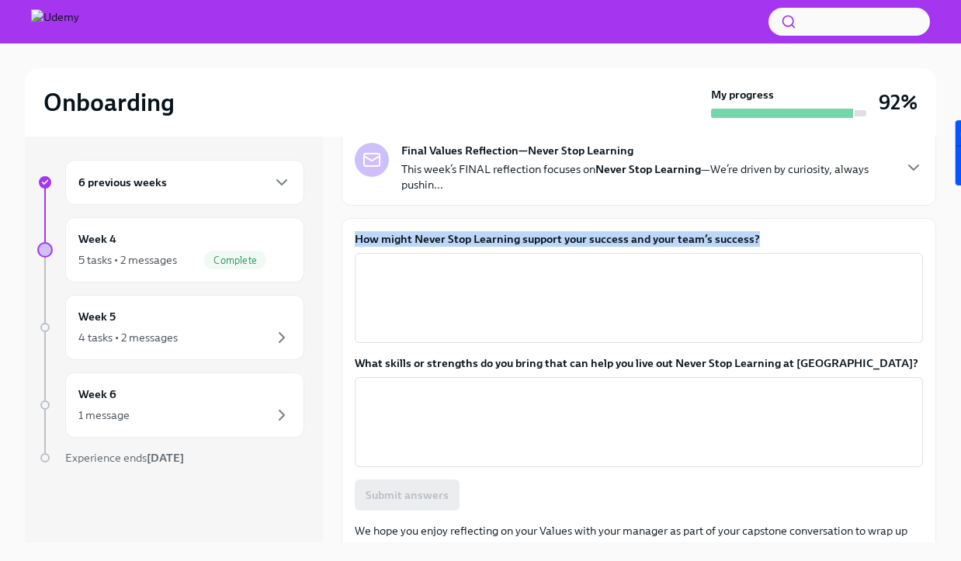
click at [525, 242] on label "How might Never Stop Learning support your success and your team’s success?" at bounding box center [639, 239] width 568 height 16
click at [525, 261] on textarea "How might Never Stop Learning support your success and your team’s success?" at bounding box center [639, 298] width 550 height 75
copy label "How might Never Stop Learning support your success and your team’s success?"
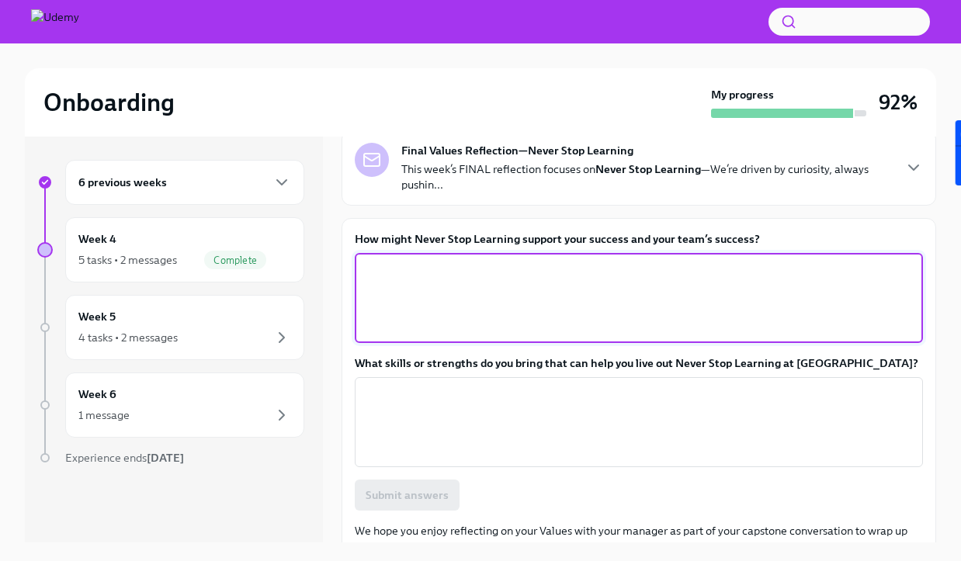
click at [486, 295] on textarea "How might Never Stop Learning support your success and your team’s success?" at bounding box center [639, 298] width 550 height 75
paste textarea "The more I build my knowledge—whether that’s around industry trends, sales skil…"
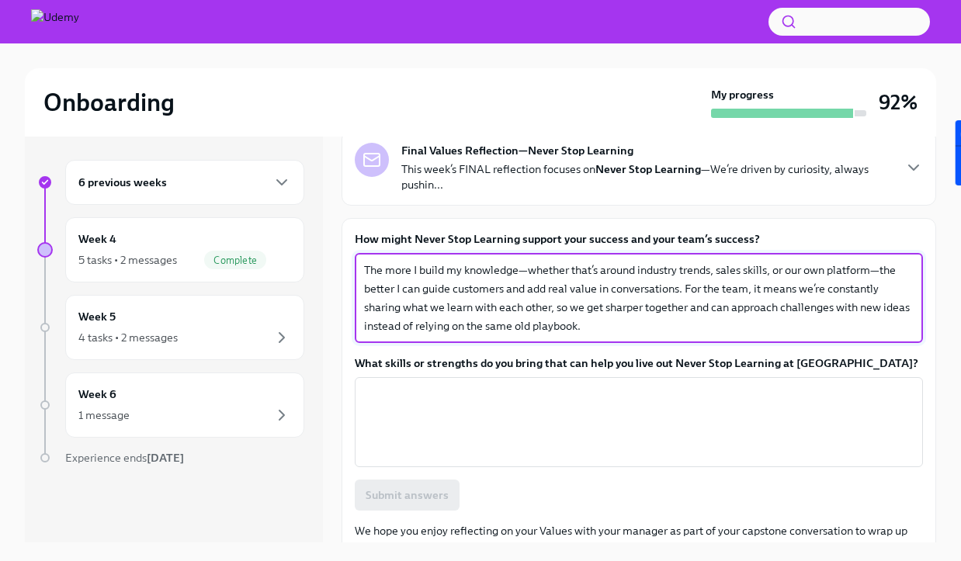
click at [524, 268] on textarea "The more I build my knowledge—whether that’s around industry trends, sales skil…" at bounding box center [639, 298] width 550 height 75
click at [726, 322] on textarea "The more I build my knowledge - whether that’s around industry trends, sales sk…" at bounding box center [639, 298] width 550 height 75
click at [523, 271] on textarea "The more I build my knowledge - whether that’s around industry trends, sales sk…" at bounding box center [639, 298] width 550 height 75
click at [880, 269] on textarea "The more I build my knowledge - whether that’s around industry trends, sales sk…" at bounding box center [639, 298] width 550 height 75
click at [603, 311] on textarea "The more I build my knowledge - whether that’s around industry trends, sales sk…" at bounding box center [639, 298] width 550 height 75
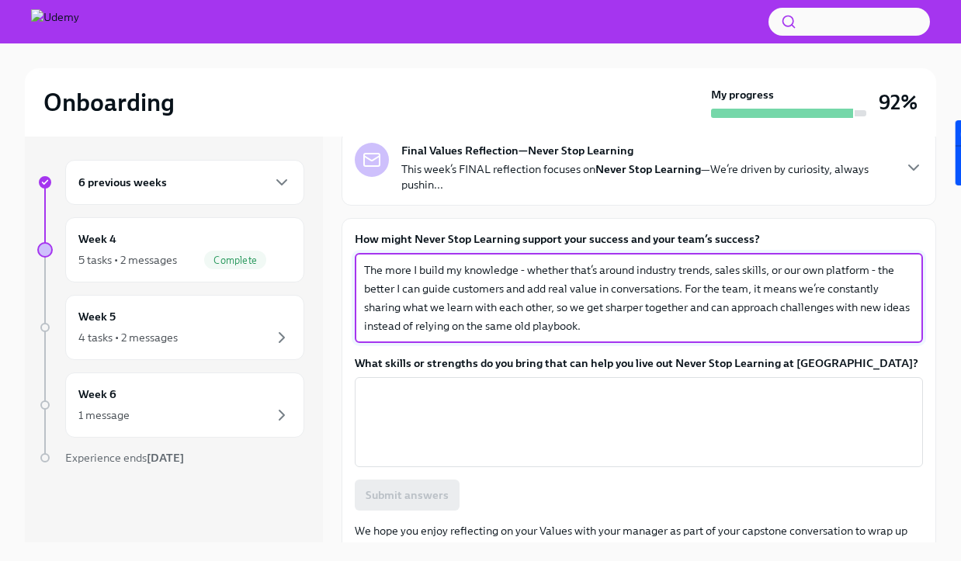
click at [594, 314] on textarea "The more I build my knowledge - whether that’s around industry trends, sales sk…" at bounding box center [639, 298] width 550 height 75
drag, startPoint x: 594, startPoint y: 332, endPoint x: 345, endPoint y: 327, distance: 249.4
click at [345, 327] on div "How might Never Stop Learning support your success and your team’s success? The…" at bounding box center [639, 392] width 595 height 349
type textarea "The more I build my knowledge - whether that’s around industry trends, sales sk…"
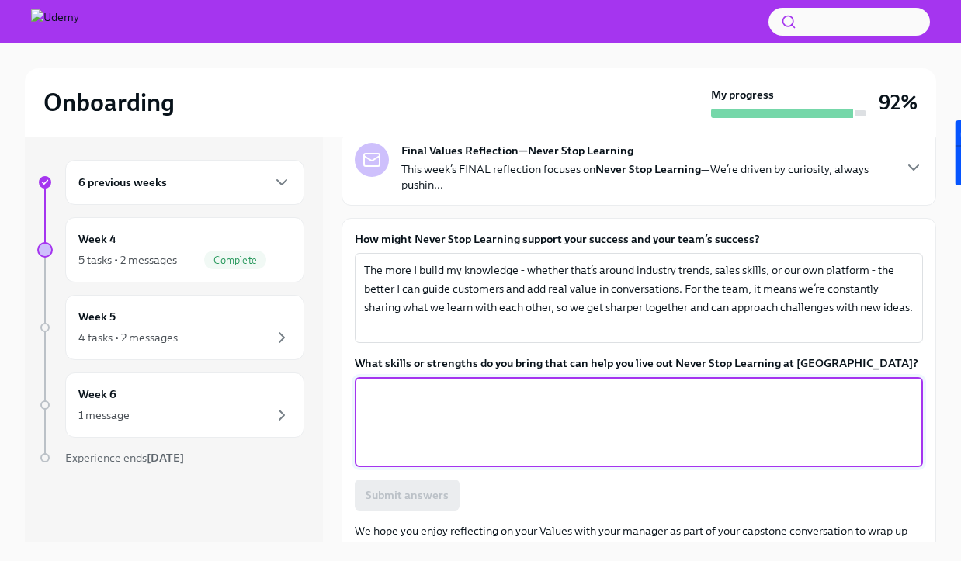
click at [366, 409] on textarea "What skills or strengths do you bring that can help you live out Never Stop Lea…" at bounding box center [639, 422] width 550 height 75
click at [507, 361] on label "What skills or strengths do you bring that can help you live out Never Stop Lea…" at bounding box center [639, 364] width 568 height 16
click at [507, 385] on textarea "What skills or strengths do you bring that can help you live out Never Stop Lea…" at bounding box center [639, 422] width 550 height 75
click at [507, 361] on label "What skills or strengths do you bring that can help you live out Never Stop Lea…" at bounding box center [639, 364] width 568 height 16
click at [507, 385] on textarea "What skills or strengths do you bring that can help you live out Never Stop Lea…" at bounding box center [639, 422] width 550 height 75
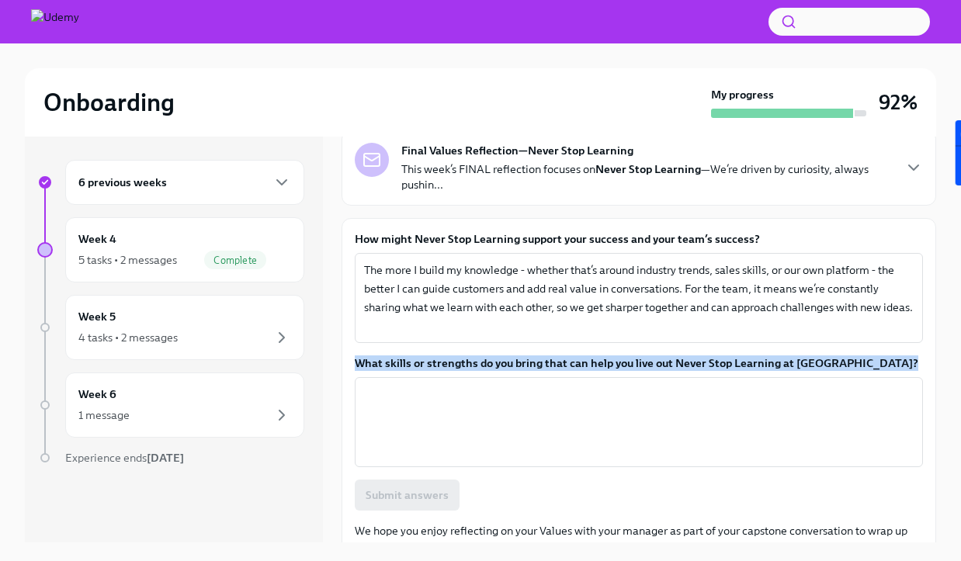
click at [507, 361] on label "What skills or strengths do you bring that can help you live out Never Stop Lea…" at bounding box center [639, 364] width 568 height 16
click at [507, 385] on textarea "What skills or strengths do you bring that can help you live out Never Stop Lea…" at bounding box center [639, 422] width 550 height 75
copy label "What skills or strengths do you bring that can help you live out Never Stop Lea…"
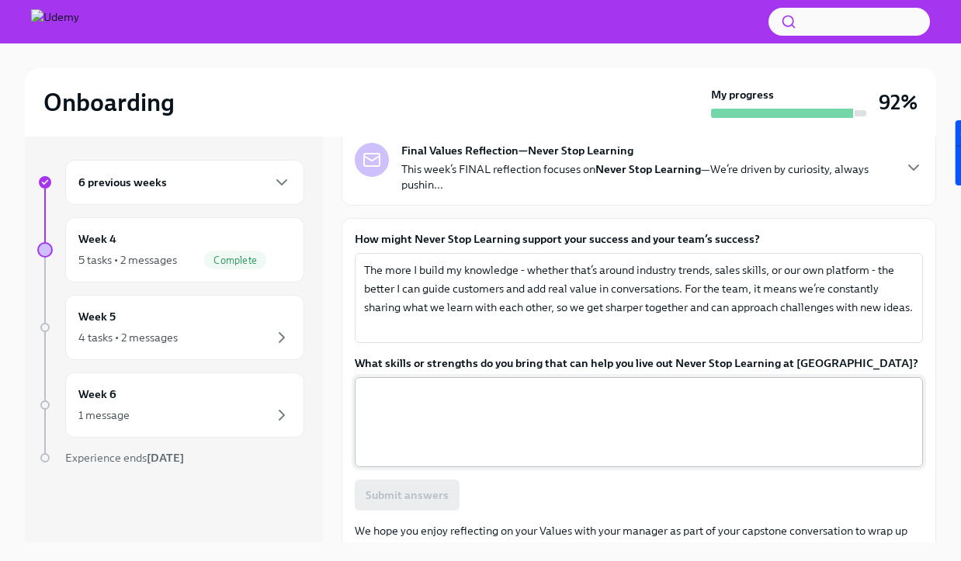
click at [481, 405] on textarea "What skills or strengths do you bring that can help you live out Never Stop Lea…" at bounding box center [639, 422] width 550 height 75
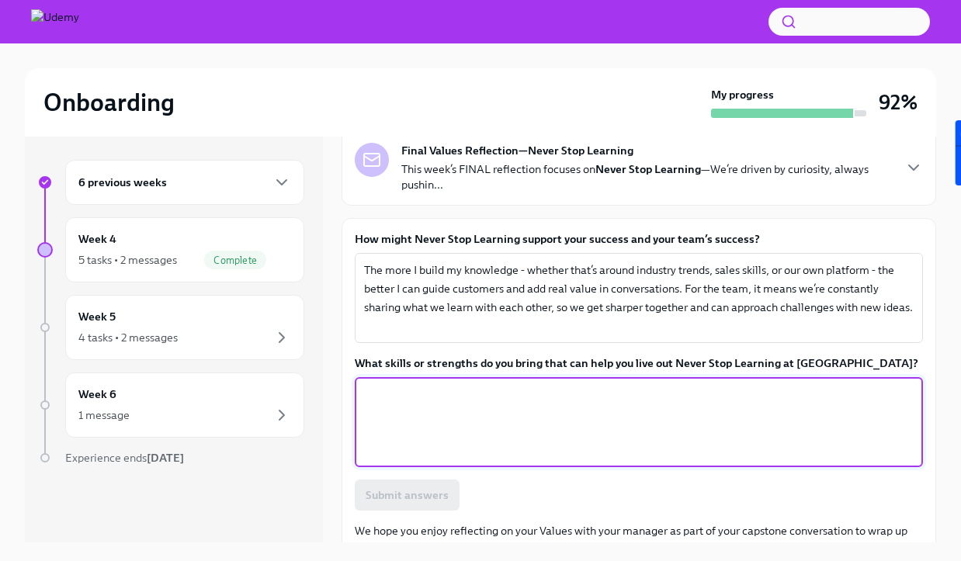
paste textarea "One of my strengths is curiosity—I genuinely enjoy asking questions and digging…"
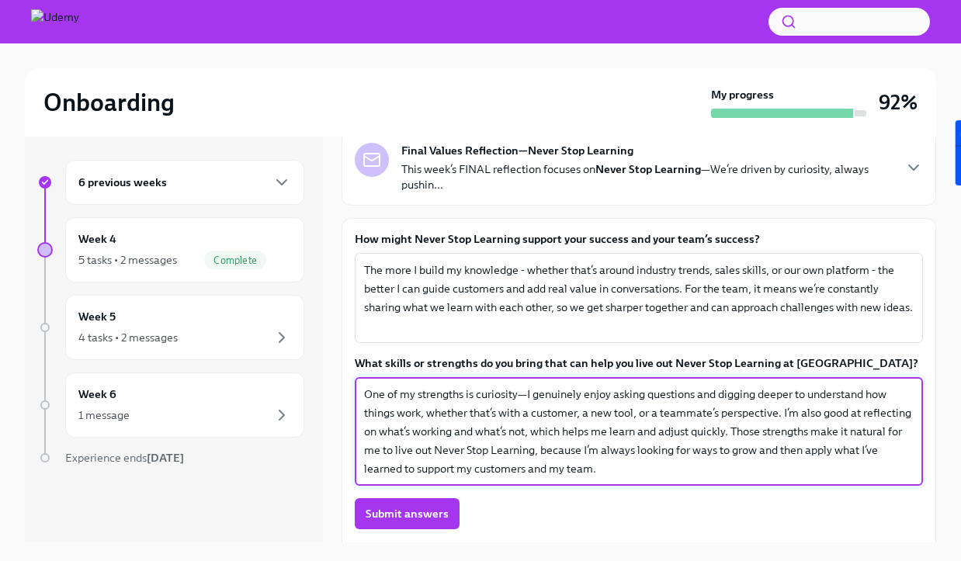
click at [525, 392] on textarea "One of my strengths is curiosity—I genuinely enjoy asking questions and digging…" at bounding box center [639, 431] width 550 height 93
click at [690, 396] on textarea "One of my strengths is curiosity. I genuinely enjoy asking questions and diggin…" at bounding box center [639, 431] width 550 height 93
drag, startPoint x: 777, startPoint y: 412, endPoint x: 661, endPoint y: 411, distance: 115.7
click at [661, 411] on textarea "One of my strengths is curiosity. I genuinely enjoy asking questions and diggin…" at bounding box center [639, 431] width 550 height 93
click at [659, 437] on textarea "One of my strengths is curiosity. I genuinely enjoy asking questions and diggin…" at bounding box center [639, 431] width 550 height 93
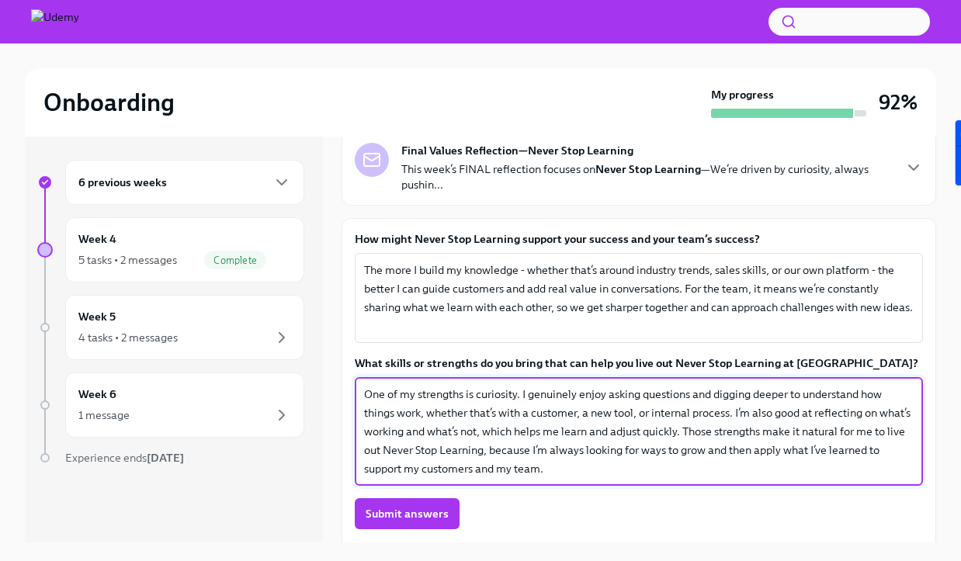
click at [596, 441] on textarea "One of my strengths is curiosity. I genuinely enjoy asking questions and diggin…" at bounding box center [639, 431] width 550 height 93
click at [594, 461] on textarea "One of my strengths is curiosity. I genuinely enjoy asking questions and diggin…" at bounding box center [639, 431] width 550 height 93
drag, startPoint x: 869, startPoint y: 447, endPoint x: 884, endPoint y: 474, distance: 30.2
click at [884, 474] on textarea "One of my strengths is curiosity. I genuinely enjoy asking questions and diggin…" at bounding box center [639, 431] width 550 height 93
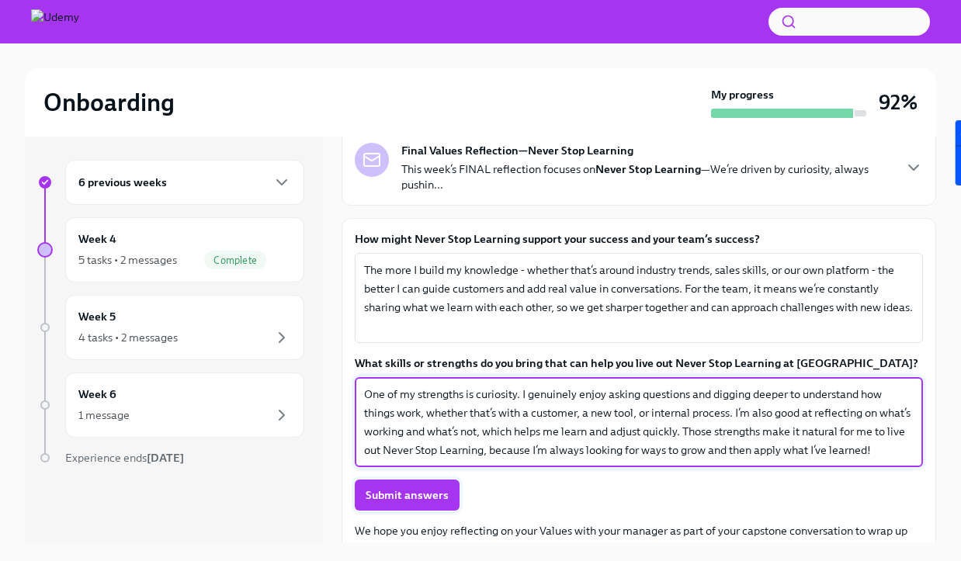
type textarea "One of my strengths is curiosity. I genuinely enjoy asking questions and diggin…"
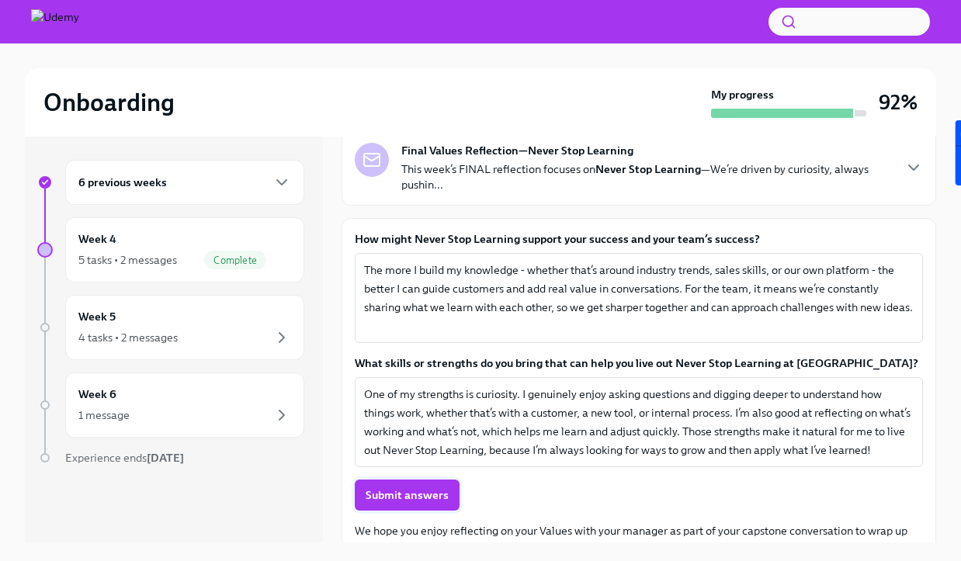
click at [436, 497] on span "Submit answers" at bounding box center [407, 496] width 83 height 16
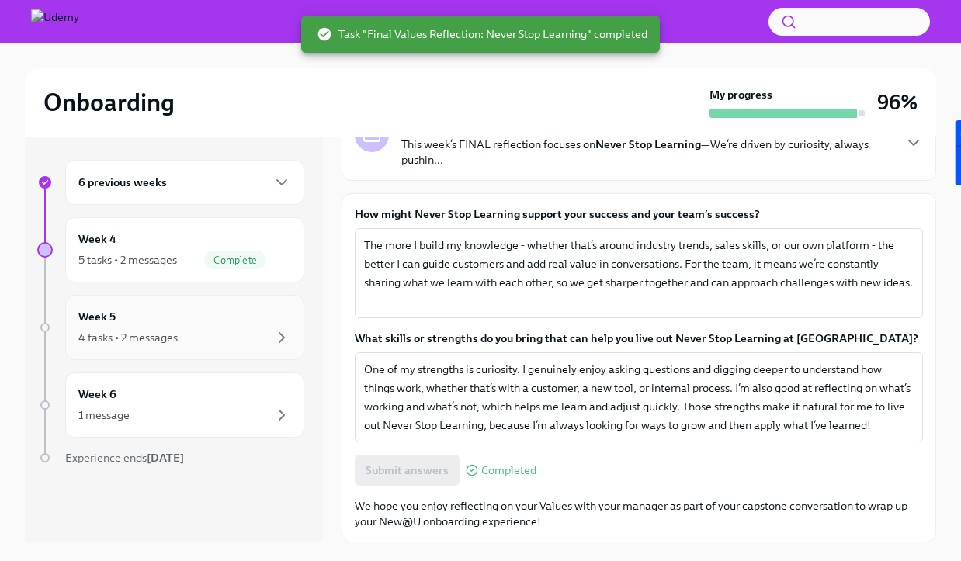
click at [214, 330] on div "4 tasks • 2 messages" at bounding box center [184, 338] width 213 height 19
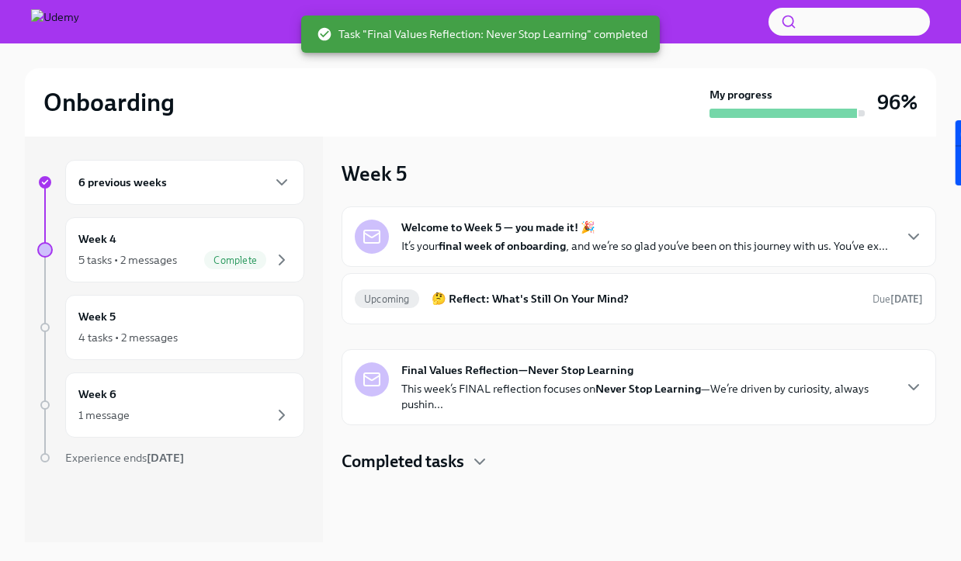
click at [554, 404] on p "This week’s FINAL reflection focuses on Never Stop Learning —We’re driven by cu…" at bounding box center [647, 396] width 491 height 31
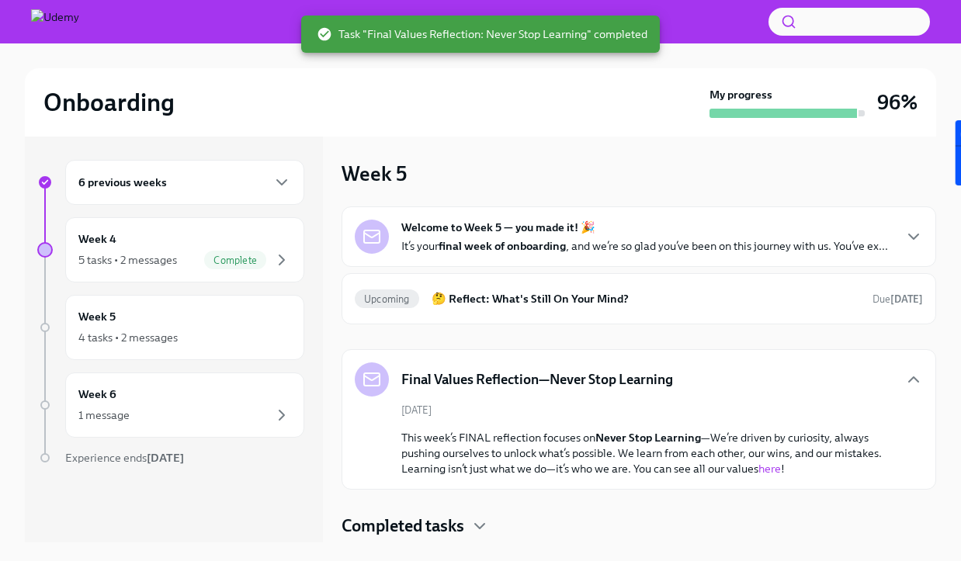
click at [715, 369] on div "Final Values Reflection—Never Stop Learning" at bounding box center [639, 380] width 568 height 34
click at [544, 382] on h5 "Final Values Reflection—Never Stop Learning" at bounding box center [538, 379] width 272 height 19
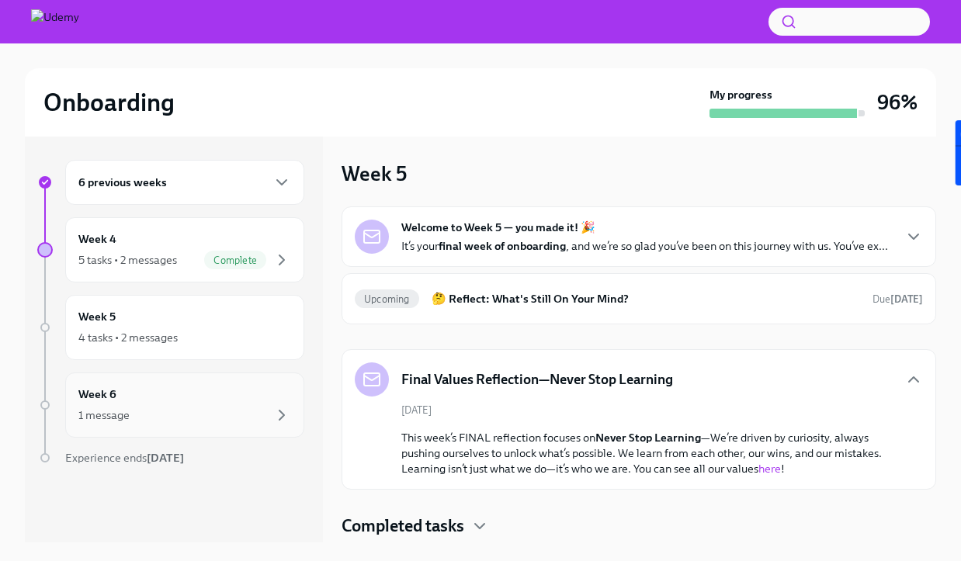
click at [217, 411] on div "1 message" at bounding box center [184, 415] width 213 height 19
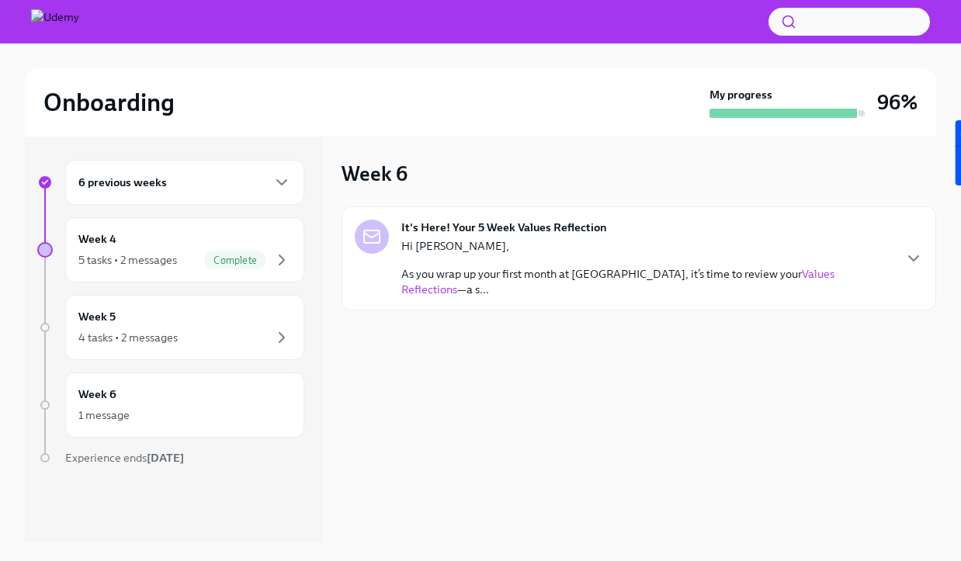
click at [579, 238] on p "Hi [PERSON_NAME]," at bounding box center [647, 246] width 491 height 16
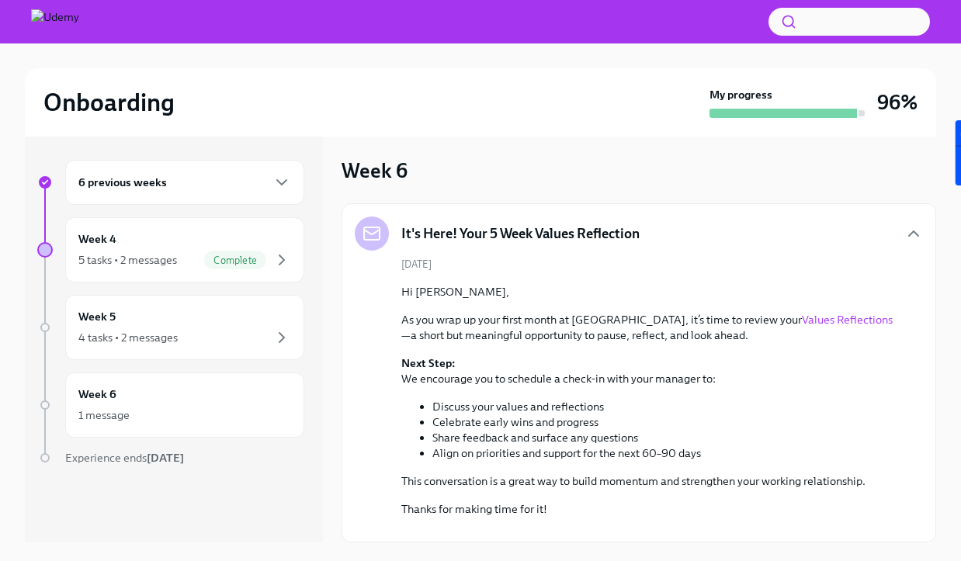
scroll to position [123, 0]
click at [802, 313] on link "Values Reflections" at bounding box center [847, 320] width 91 height 14
click at [198, 343] on div "4 tasks • 2 messages" at bounding box center [184, 338] width 213 height 19
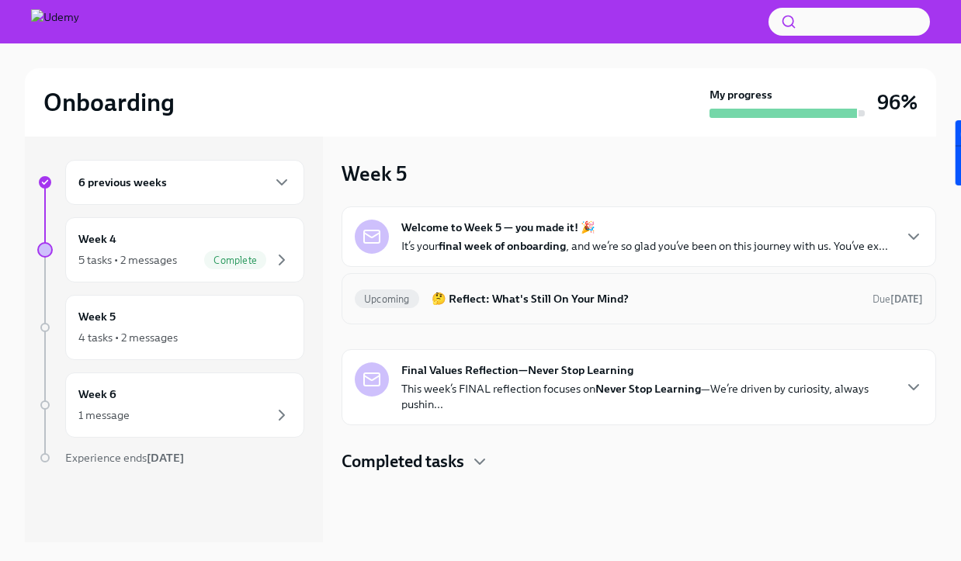
click at [680, 310] on div "Upcoming 🤔 Reflect: What's Still On Your Mind? Due in 11 days" at bounding box center [639, 299] width 568 height 25
